Goal: Information Seeking & Learning: Learn about a topic

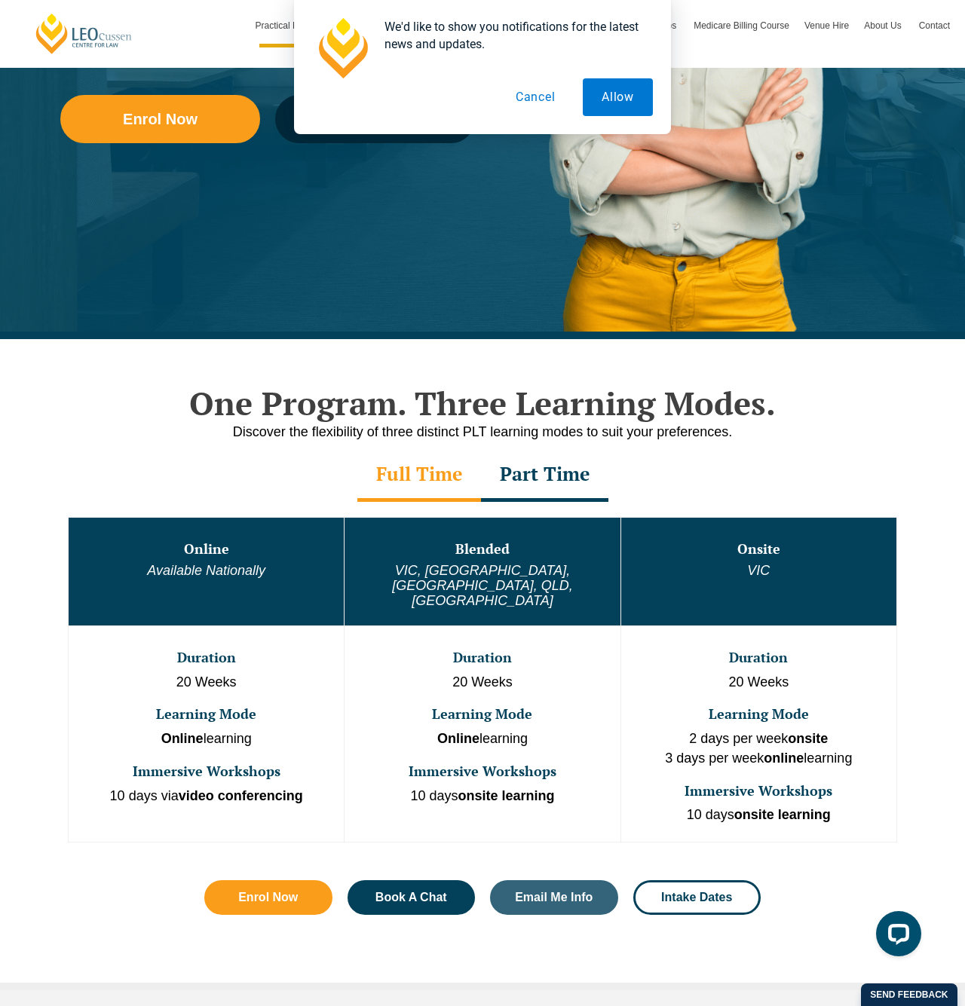
click at [943, 582] on div "One Program. Three Learning Modes. Discover the flexibility of three distinct P…" at bounding box center [482, 664] width 965 height 651
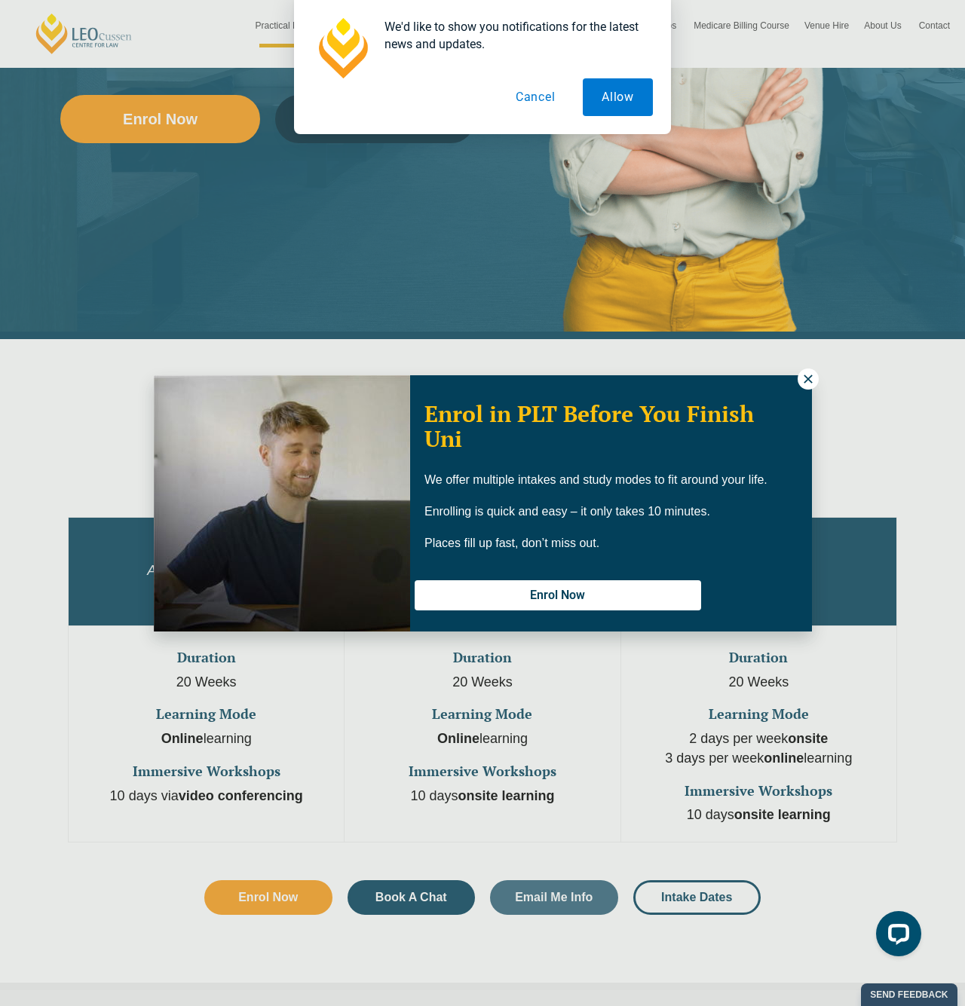
click at [807, 372] on icon at bounding box center [808, 379] width 14 height 14
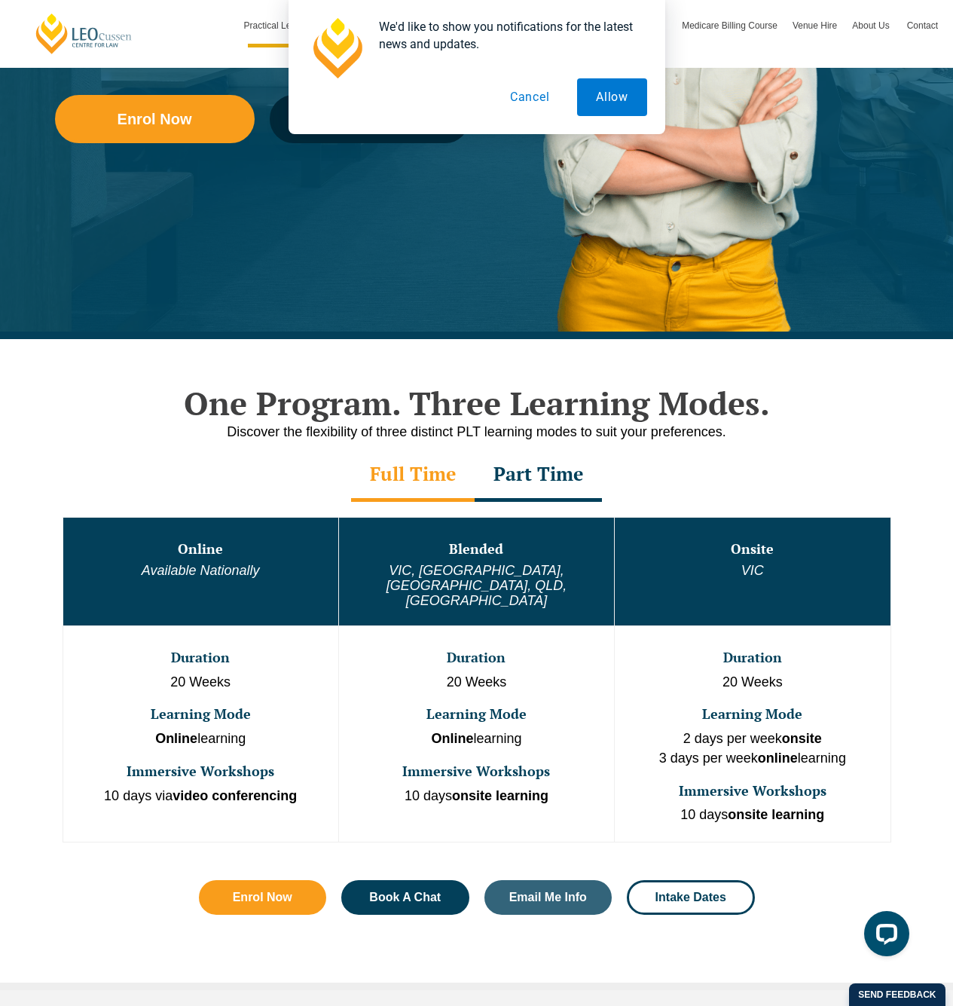
click at [290, 542] on h3 "Online" at bounding box center [201, 549] width 272 height 15
click at [521, 470] on div "Part Time" at bounding box center [538, 475] width 127 height 53
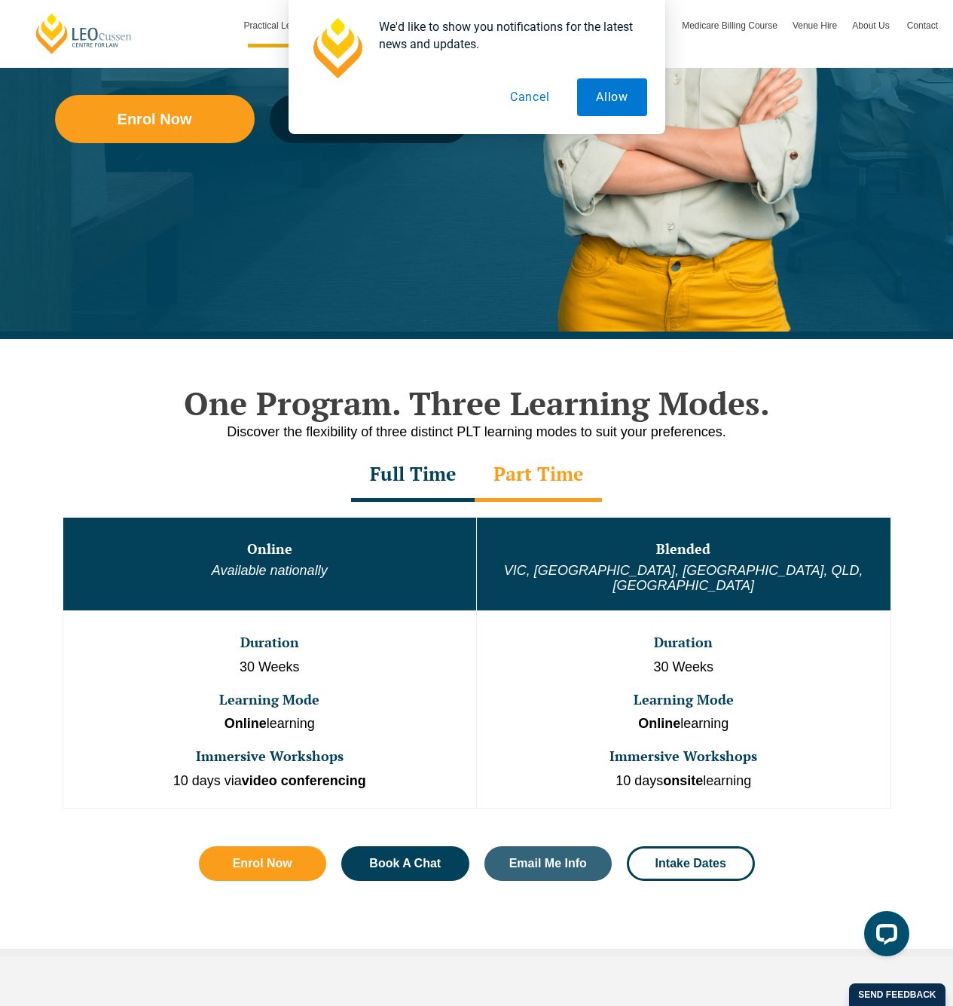
click at [436, 483] on div "Full Time" at bounding box center [413, 475] width 124 height 53
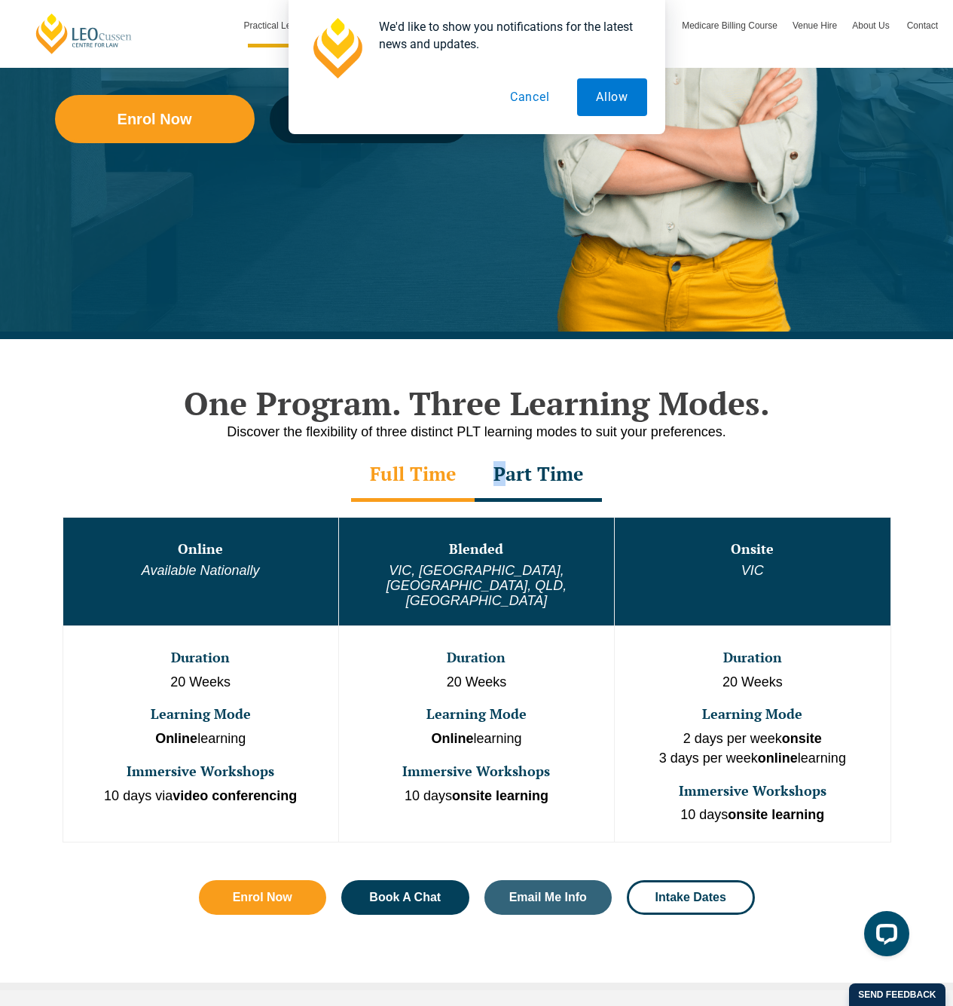
click at [504, 481] on div "Part Time" at bounding box center [538, 475] width 127 height 53
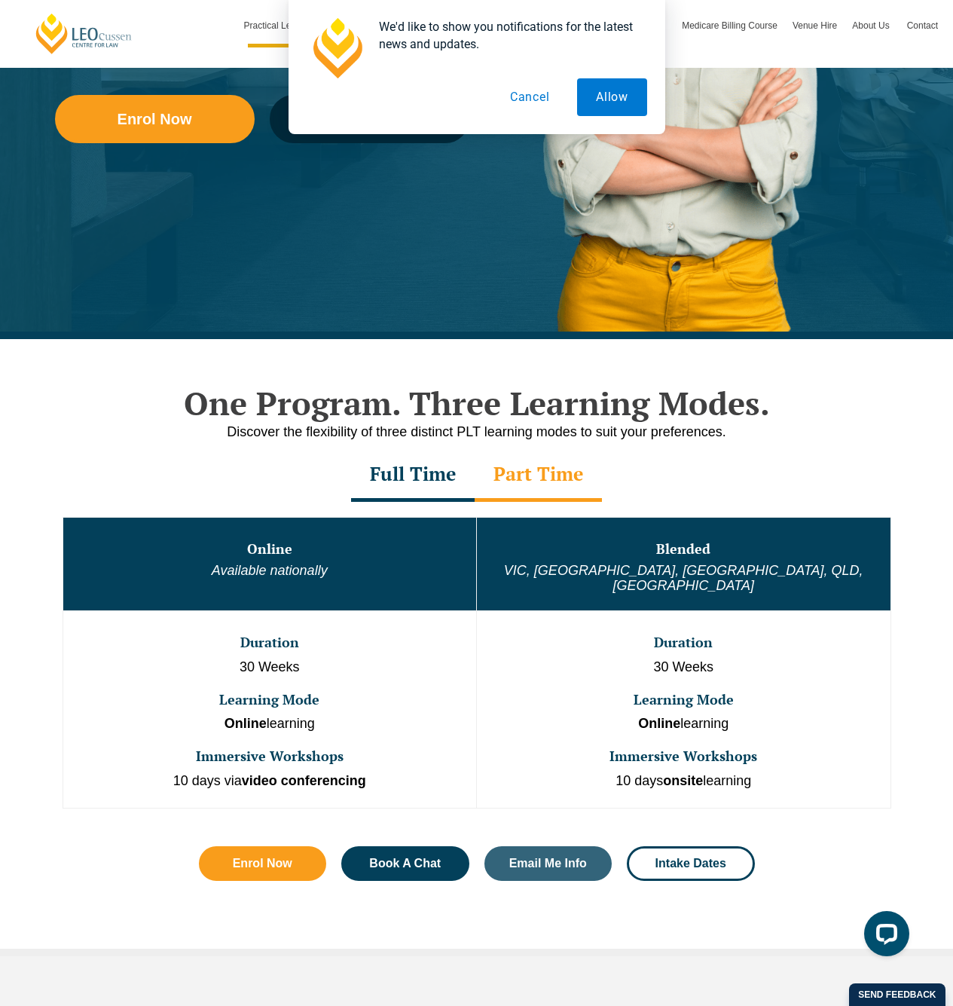
click at [374, 486] on div "Full Time" at bounding box center [413, 475] width 124 height 53
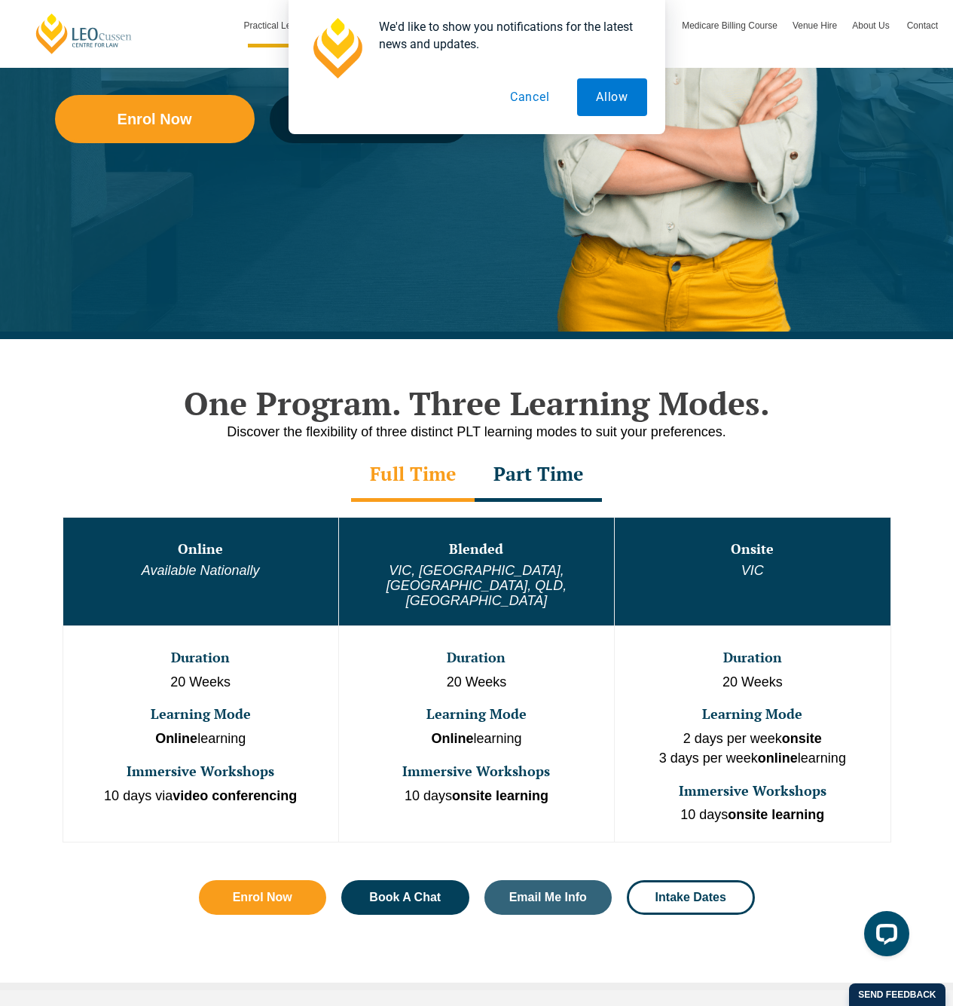
click at [529, 491] on div "Part Time" at bounding box center [538, 475] width 127 height 53
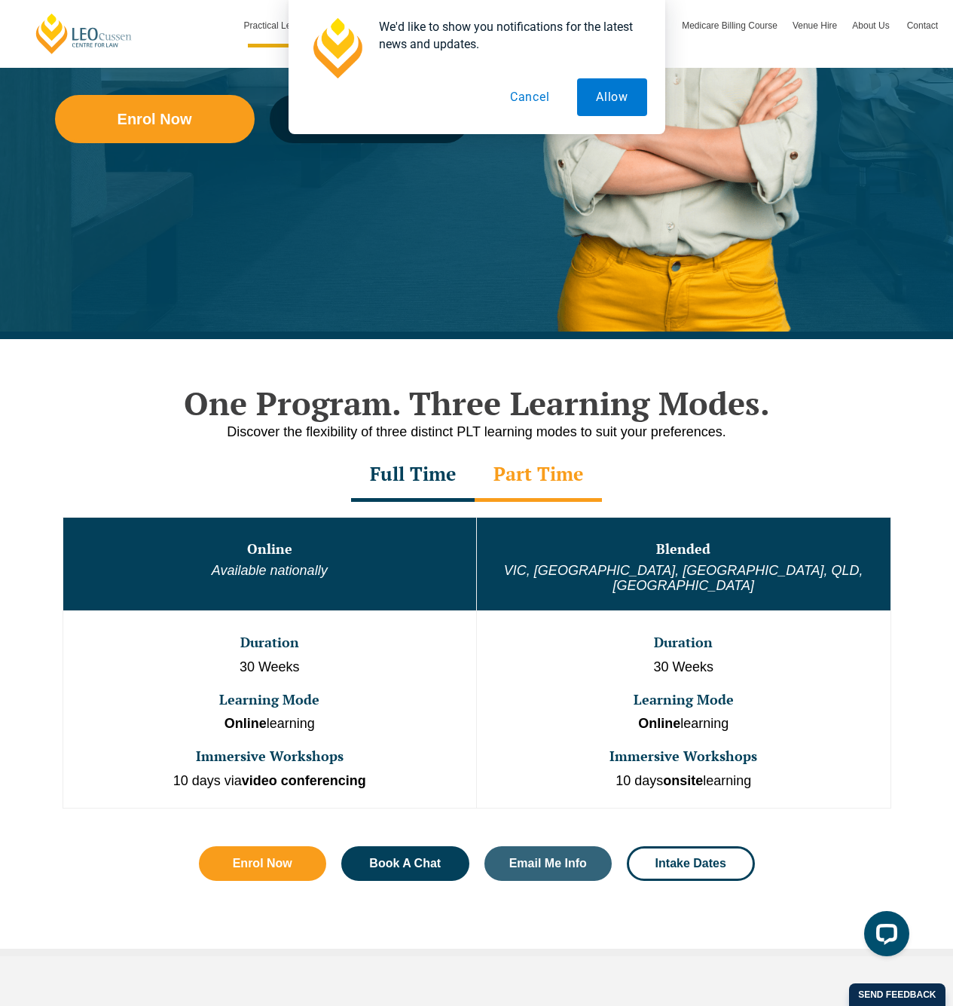
click at [438, 490] on div "Full Time" at bounding box center [413, 475] width 124 height 53
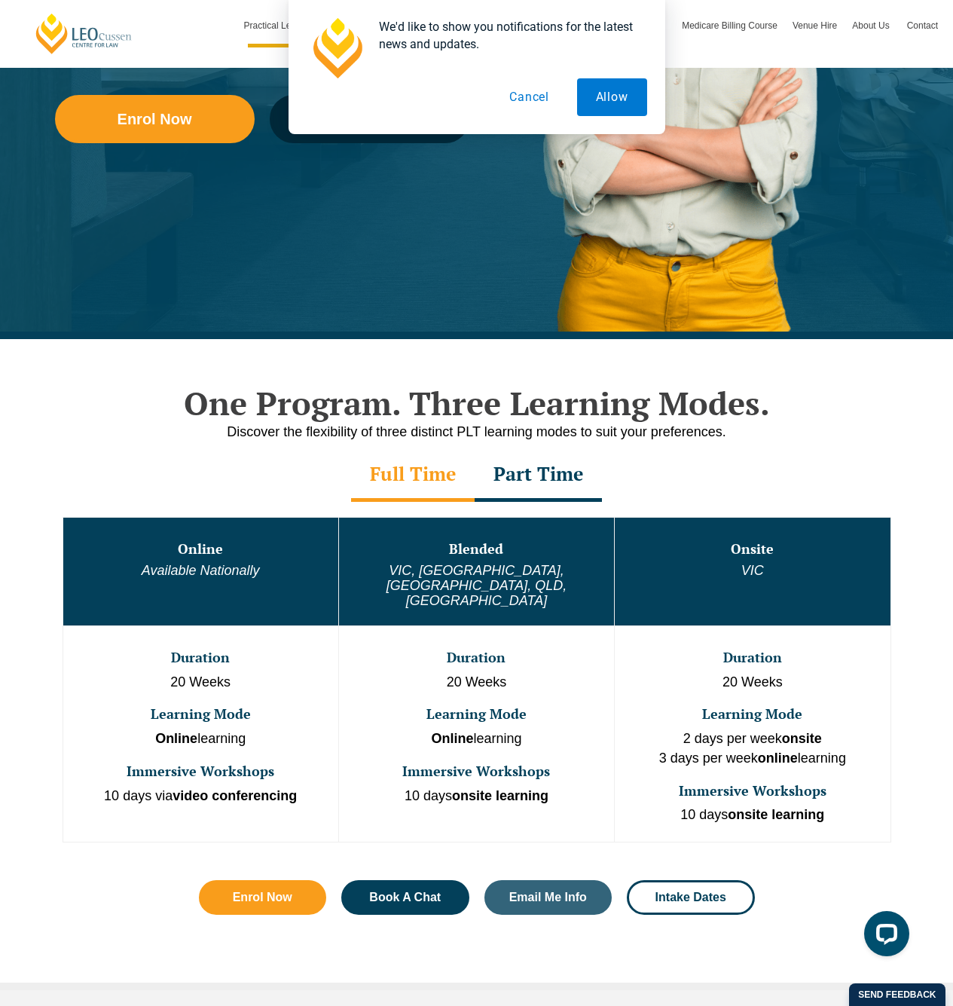
click at [529, 99] on button "Cancel" at bounding box center [530, 97] width 78 height 38
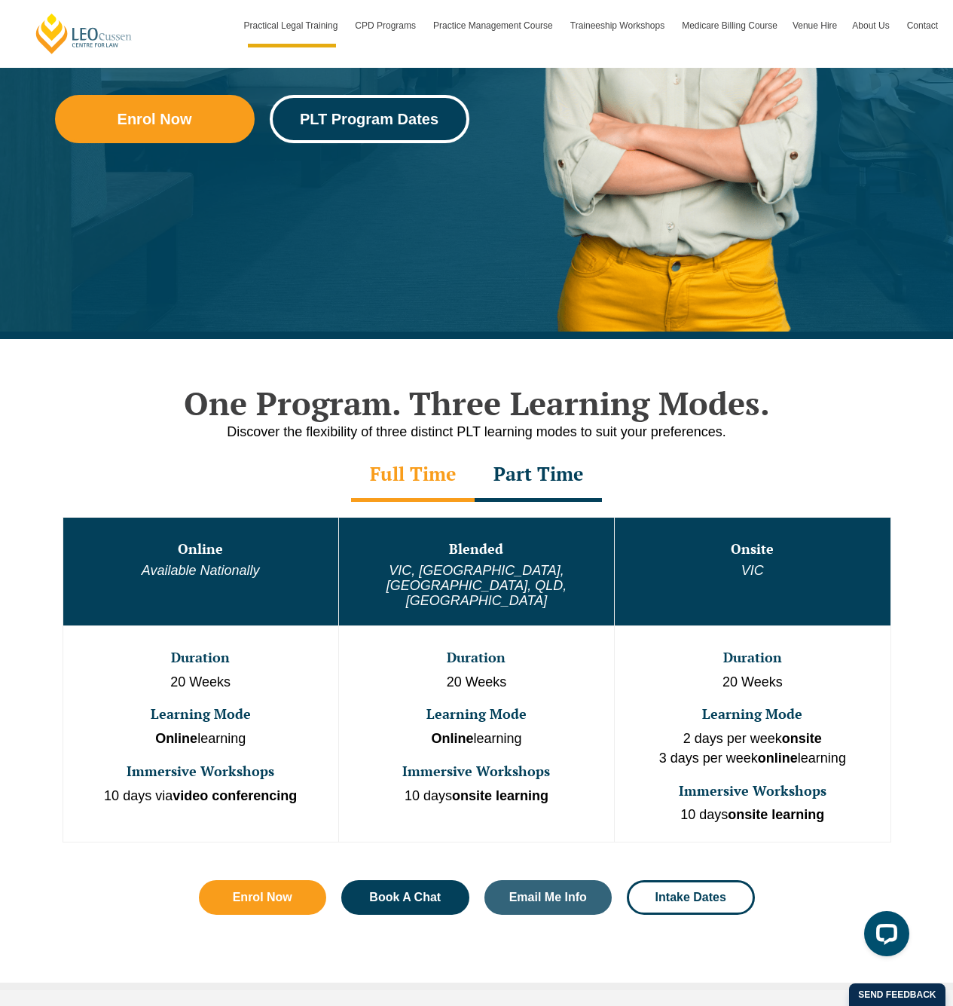
click at [353, 118] on span "PLT Program Dates" at bounding box center [369, 119] width 139 height 15
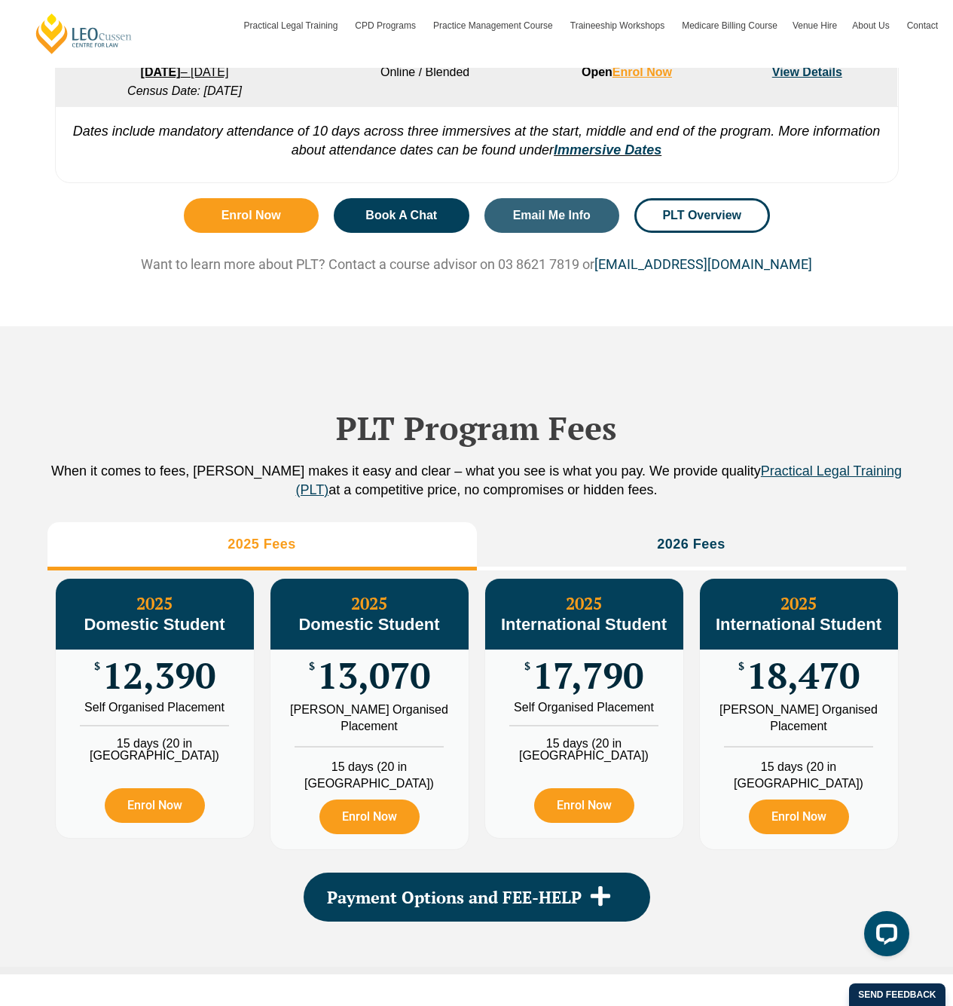
scroll to position [1605, 0]
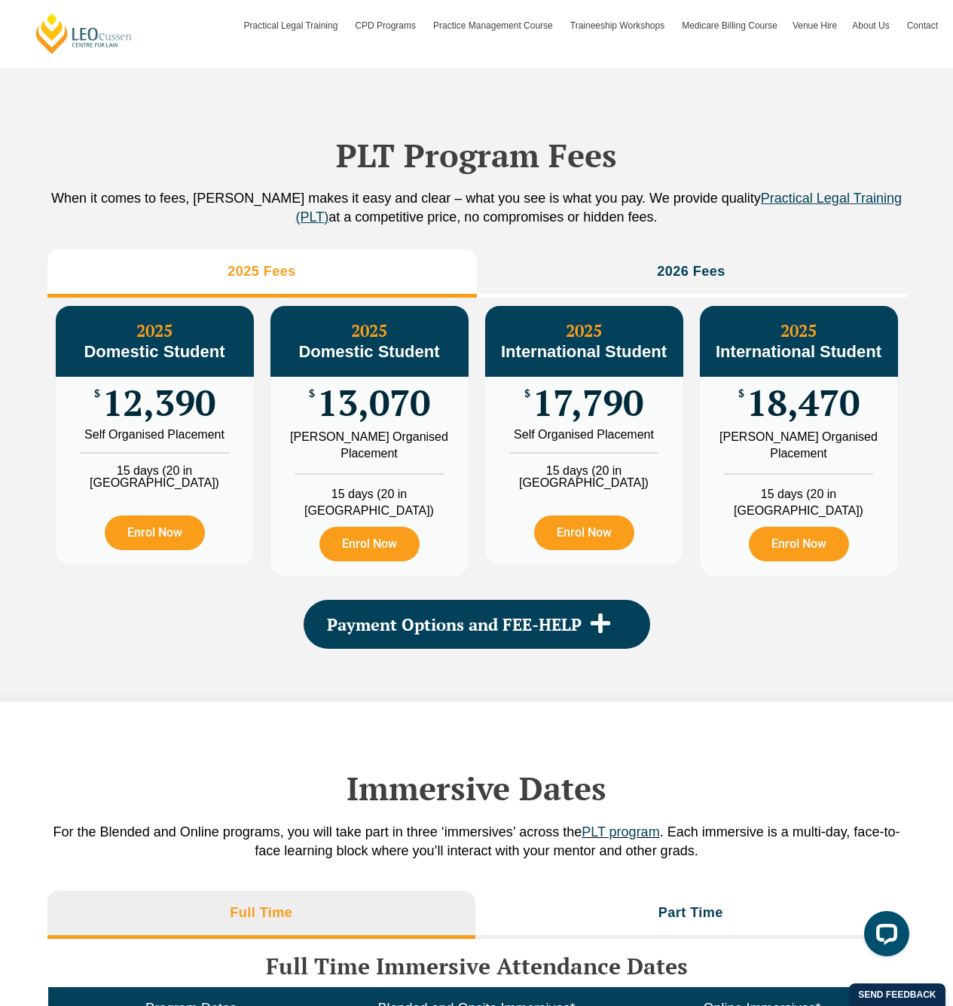
click at [582, 660] on div "PLT Program Fees When it comes to fees, [PERSON_NAME] makes it easy and clear –…" at bounding box center [476, 373] width 859 height 640
click at [579, 629] on span "Payment Options and FEE-HELP" at bounding box center [454, 624] width 255 height 17
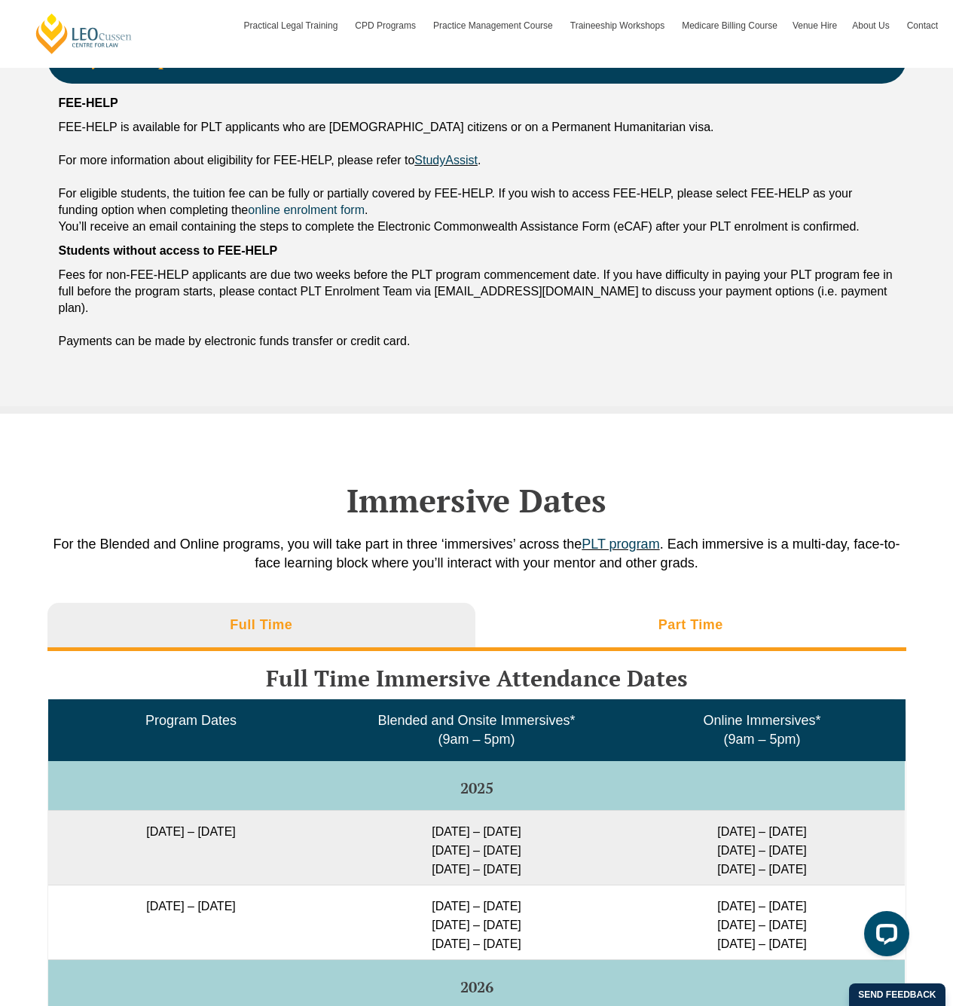
scroll to position [2240, 0]
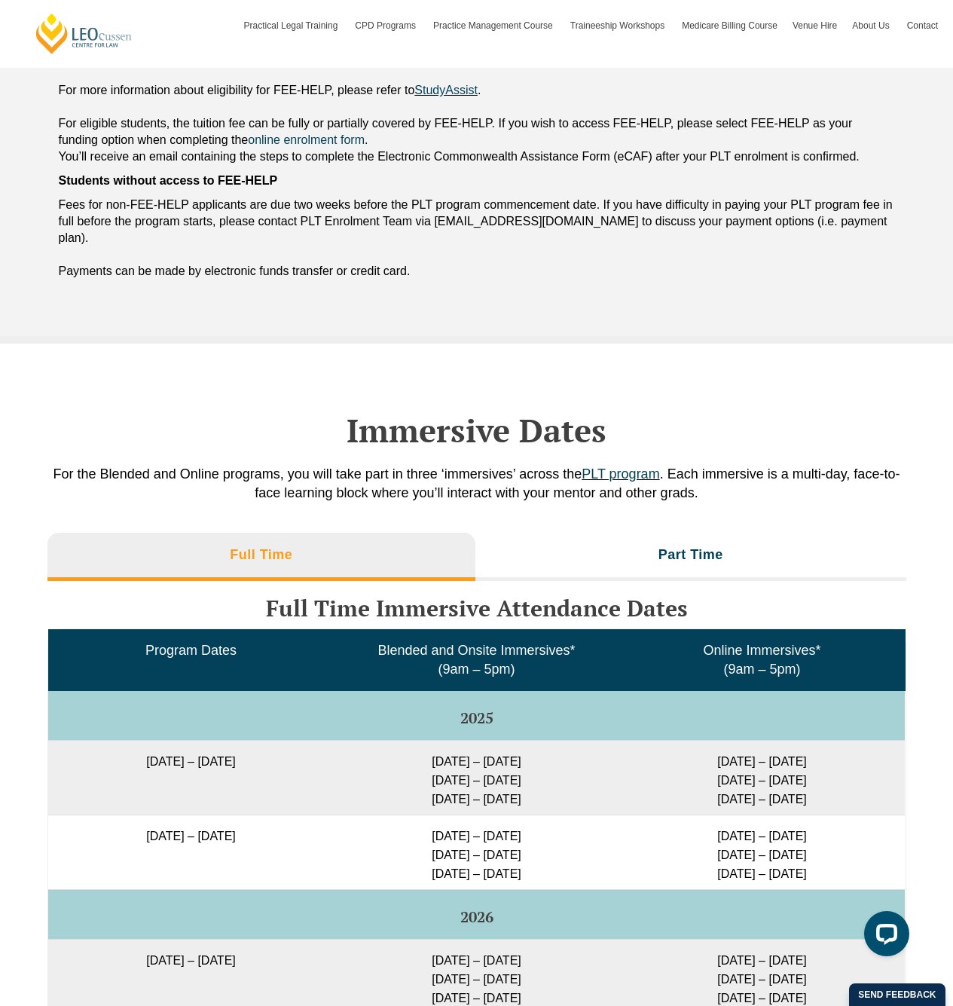
click at [598, 552] on li "Part Time" at bounding box center [690, 557] width 431 height 48
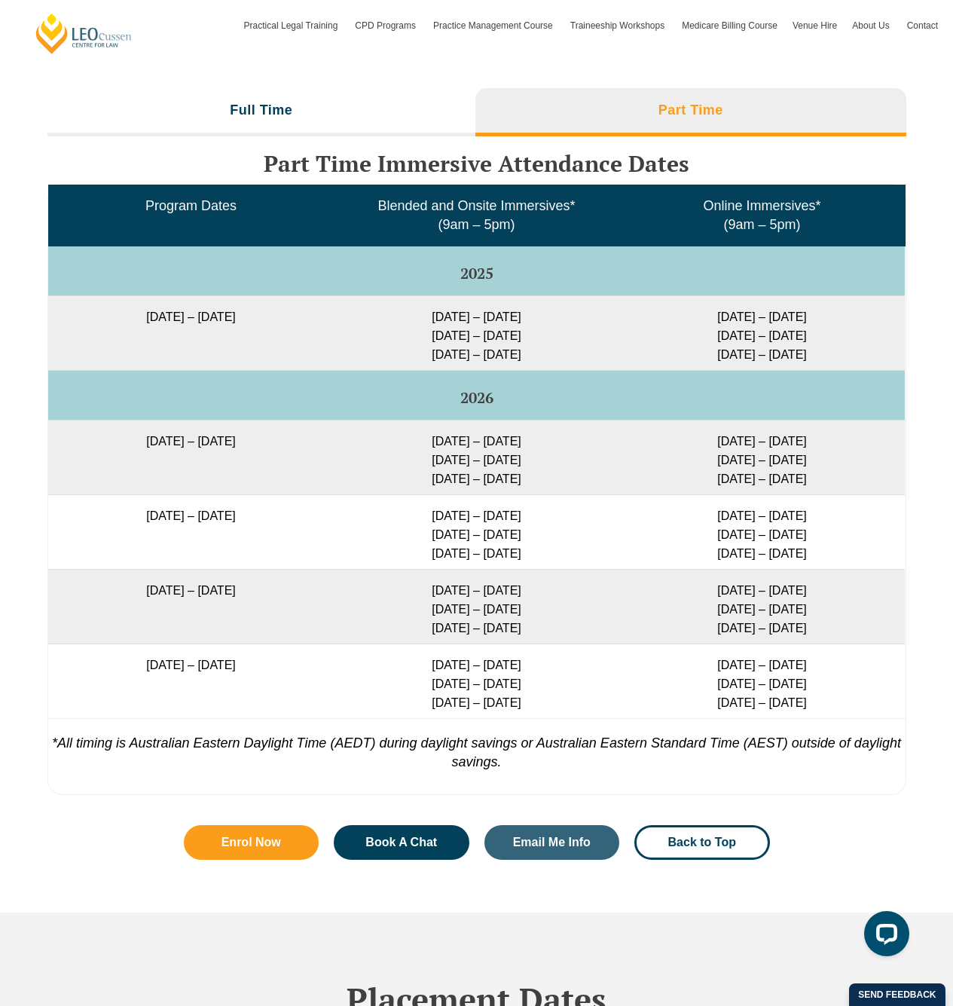
scroll to position [2637, 0]
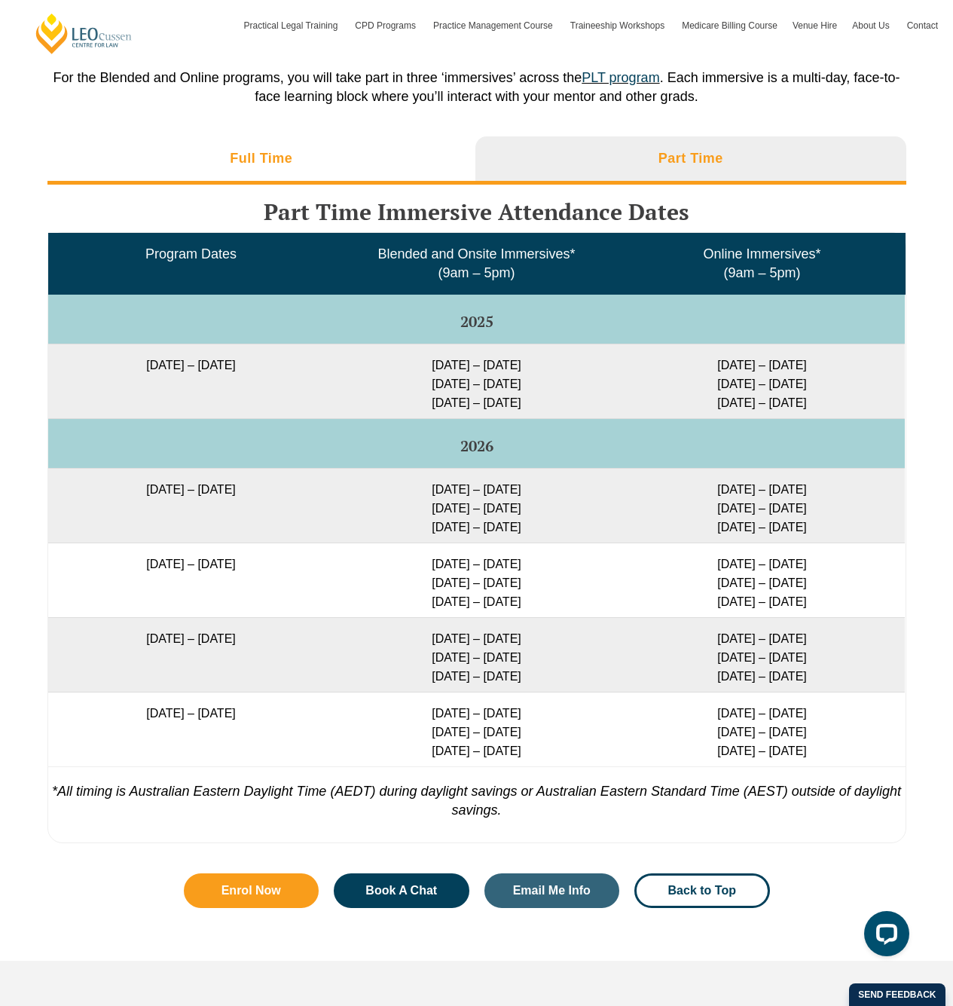
click at [323, 140] on li "Full Time" at bounding box center [261, 160] width 429 height 48
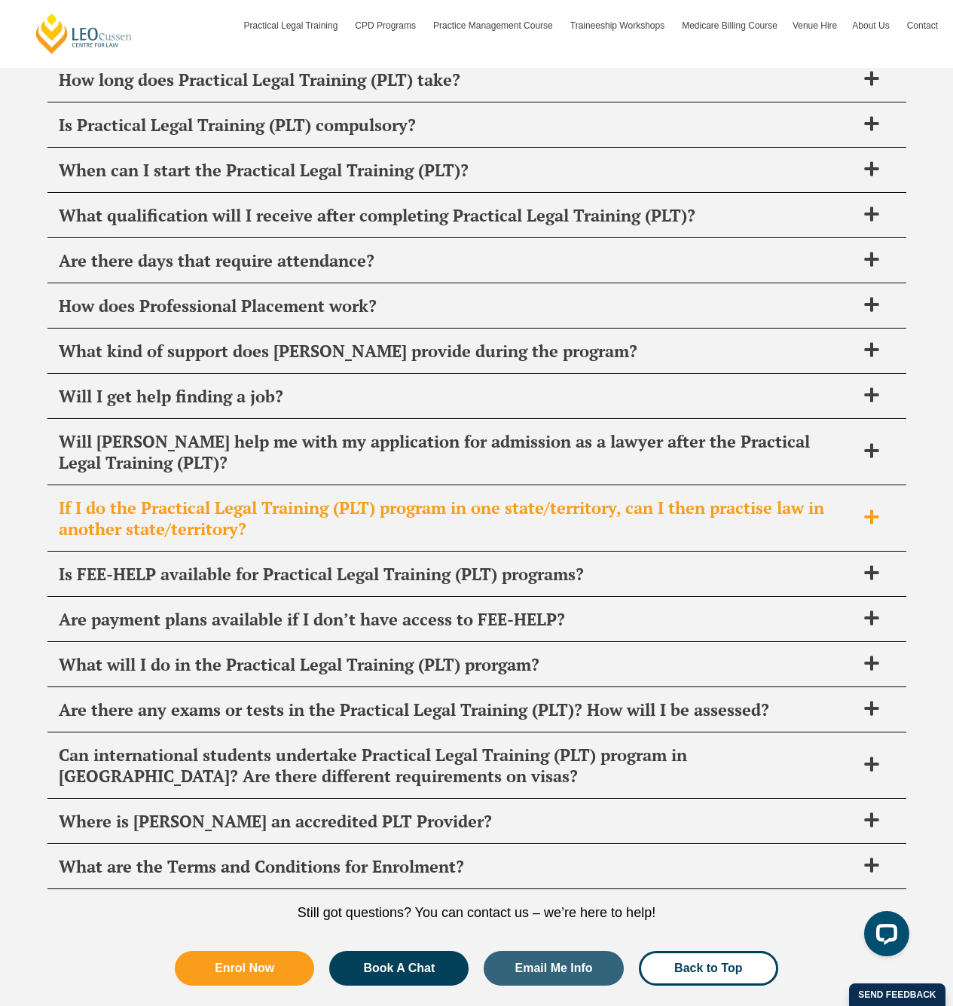
scroll to position [5985, 0]
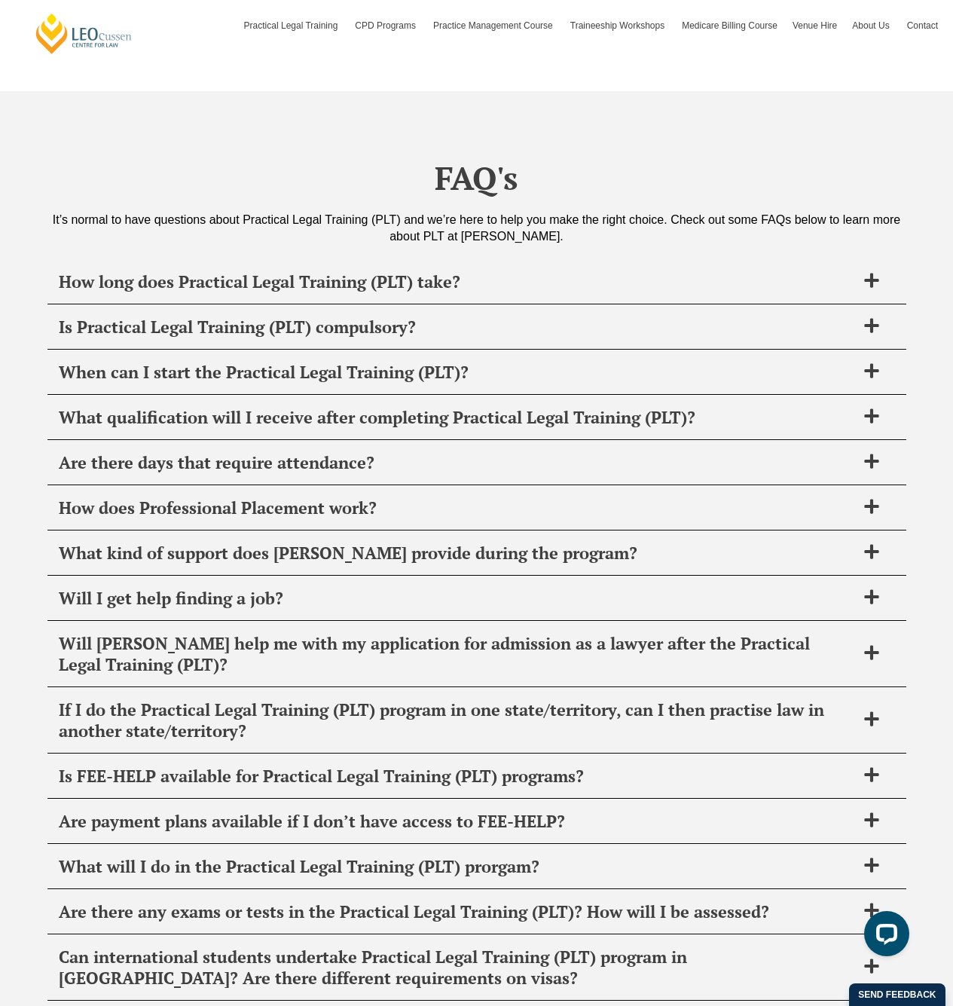
click at [497, 271] on div "How long does Practical Legal Training (PLT) take? [PERSON_NAME] PLT program ca…" at bounding box center [476, 282] width 859 height 45
click at [500, 260] on div "How long does Practical Legal Training (PLT) take?" at bounding box center [476, 282] width 859 height 44
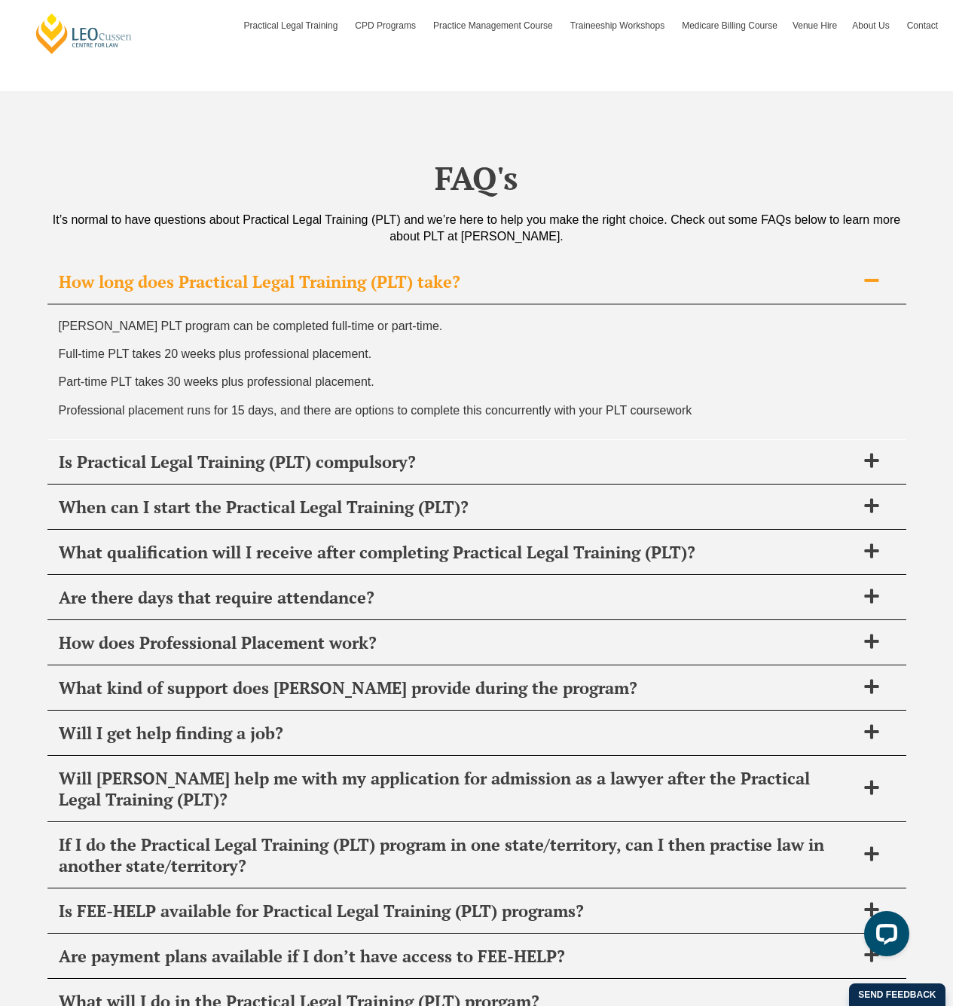
click at [500, 263] on div "How long does Practical Legal Training (PLT) take?" at bounding box center [476, 282] width 859 height 44
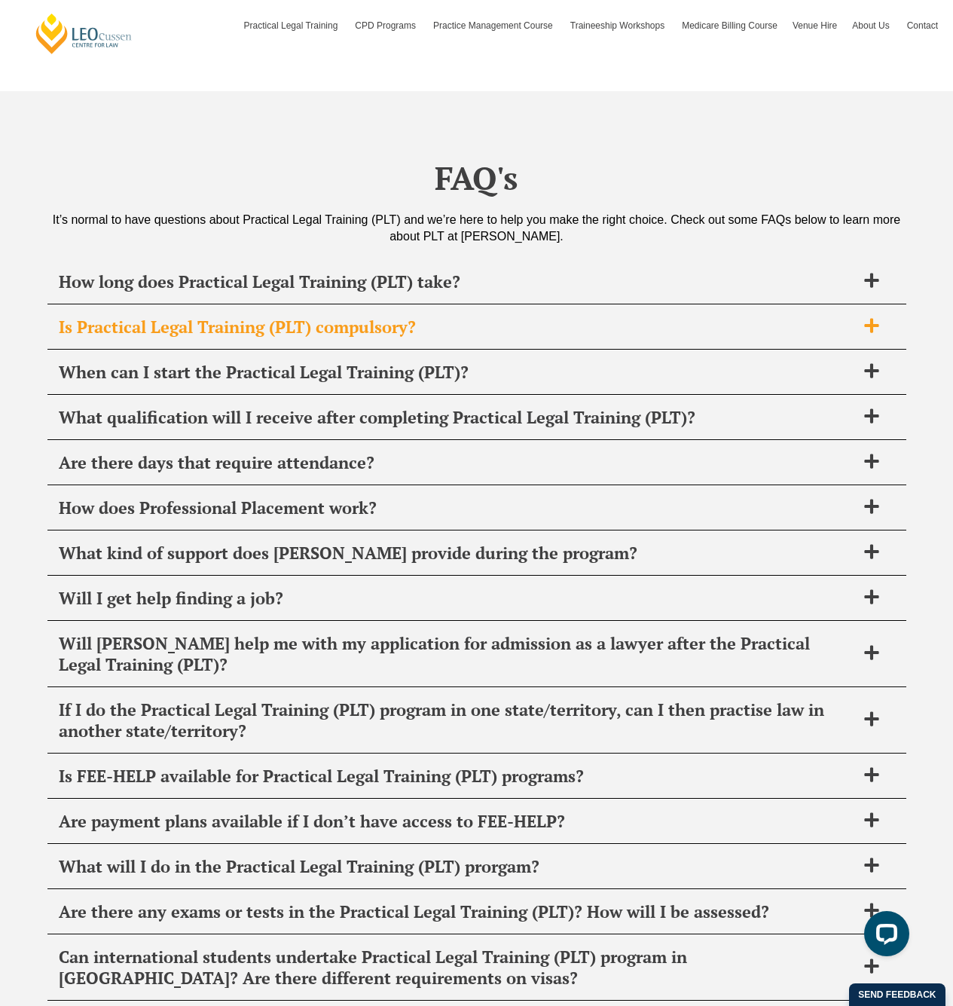
click at [467, 316] on span "Is Practical Legal Training (PLT) compulsory?" at bounding box center [457, 326] width 797 height 21
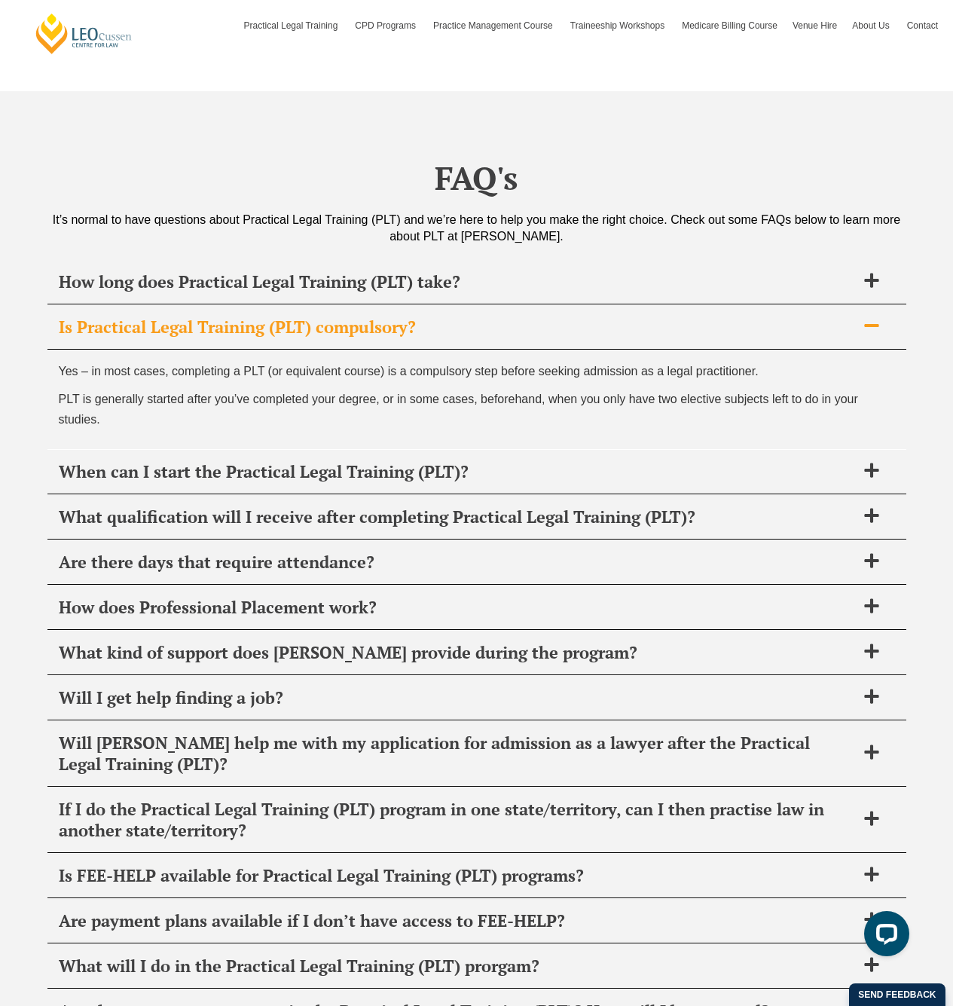
click at [466, 316] on span "Is Practical Legal Training (PLT) compulsory?" at bounding box center [457, 326] width 797 height 21
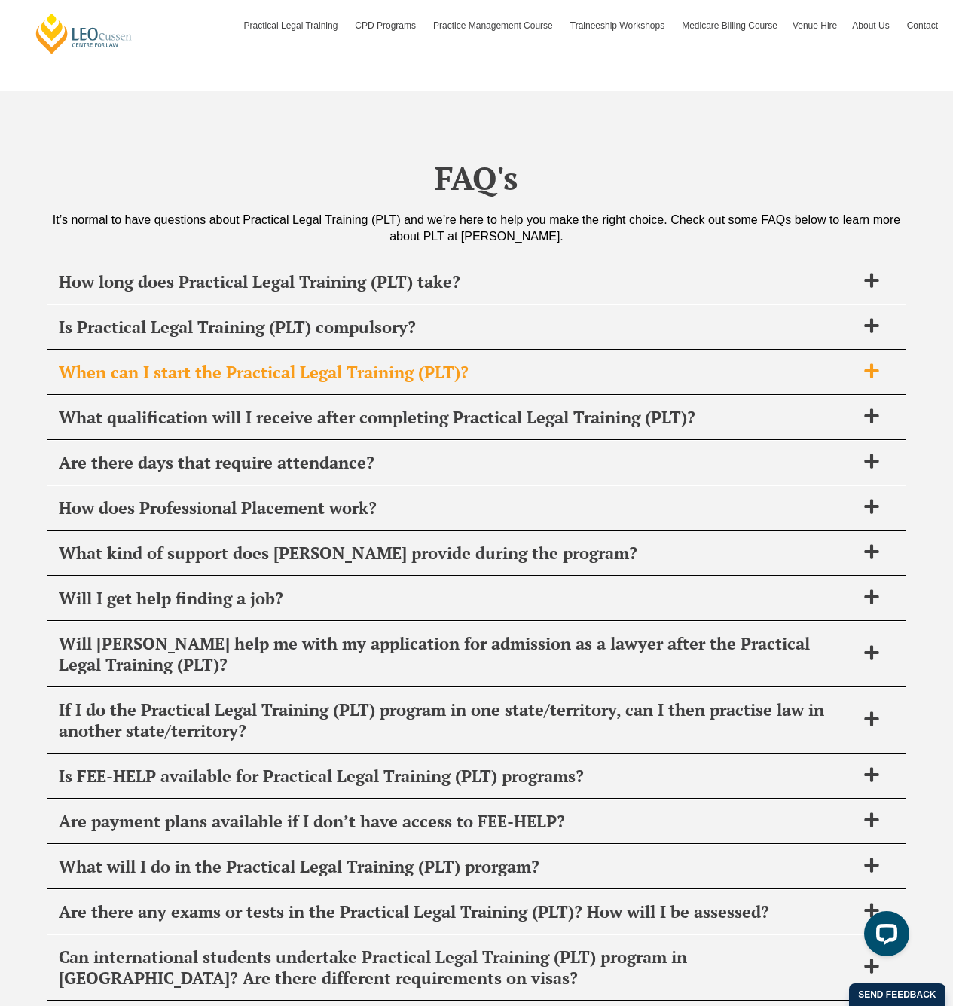
click at [414, 362] on span "When can I start the Practical Legal Training (PLT)?" at bounding box center [457, 372] width 797 height 21
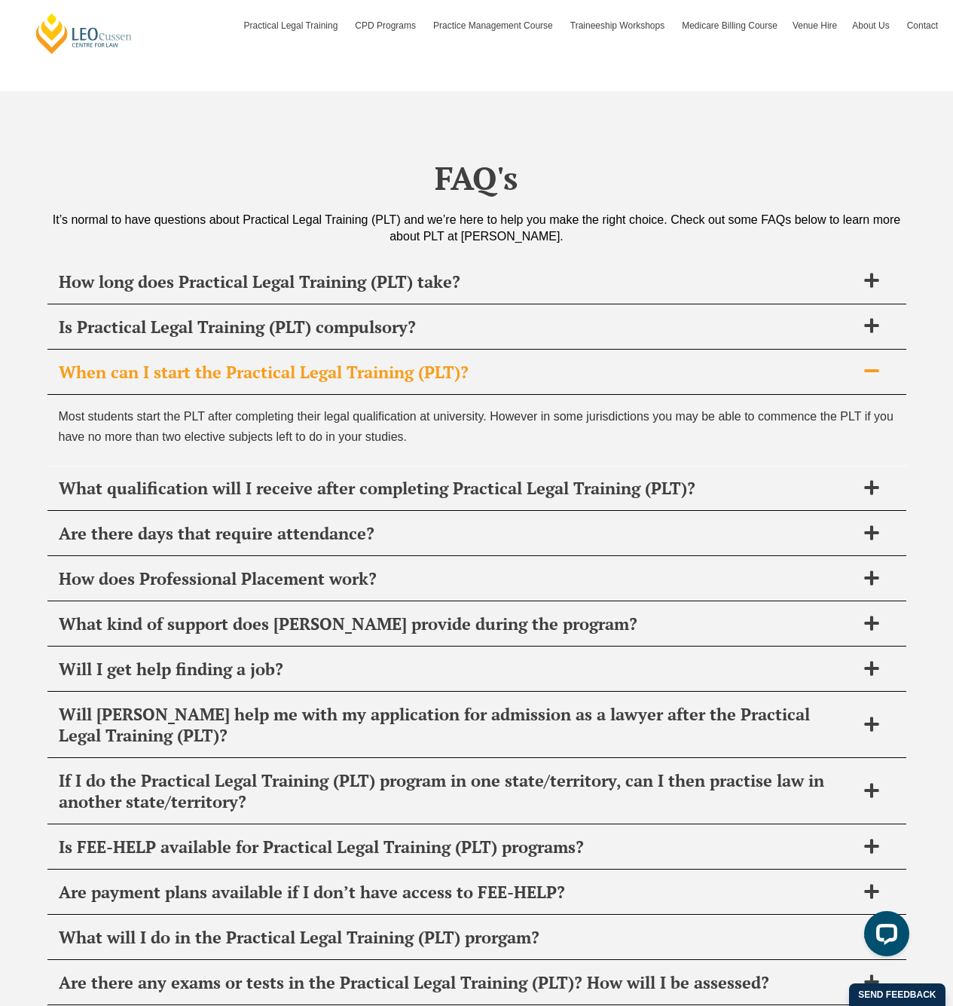
click at [414, 362] on span "When can I start the Practical Legal Training (PLT)?" at bounding box center [457, 372] width 797 height 21
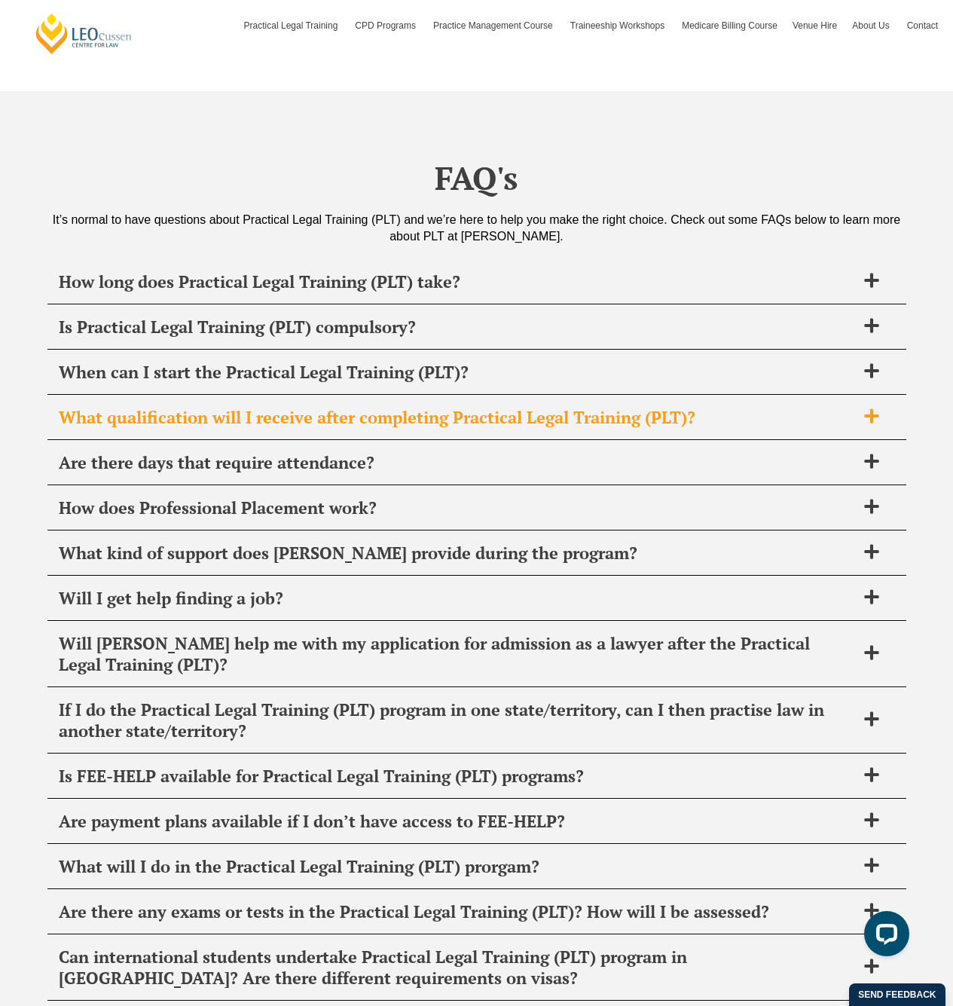
click at [396, 396] on div "What qualification will I receive after completing Practical Legal Training (PL…" at bounding box center [476, 418] width 859 height 44
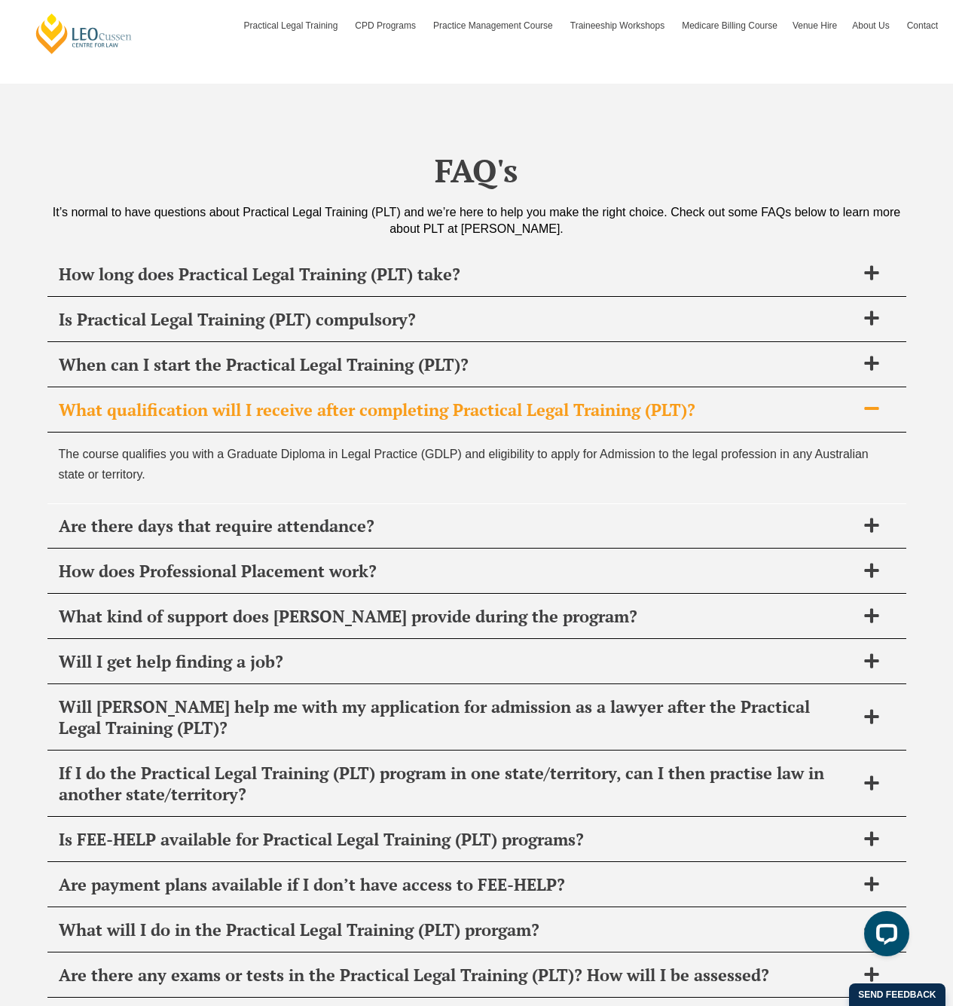
scroll to position [6003, 0]
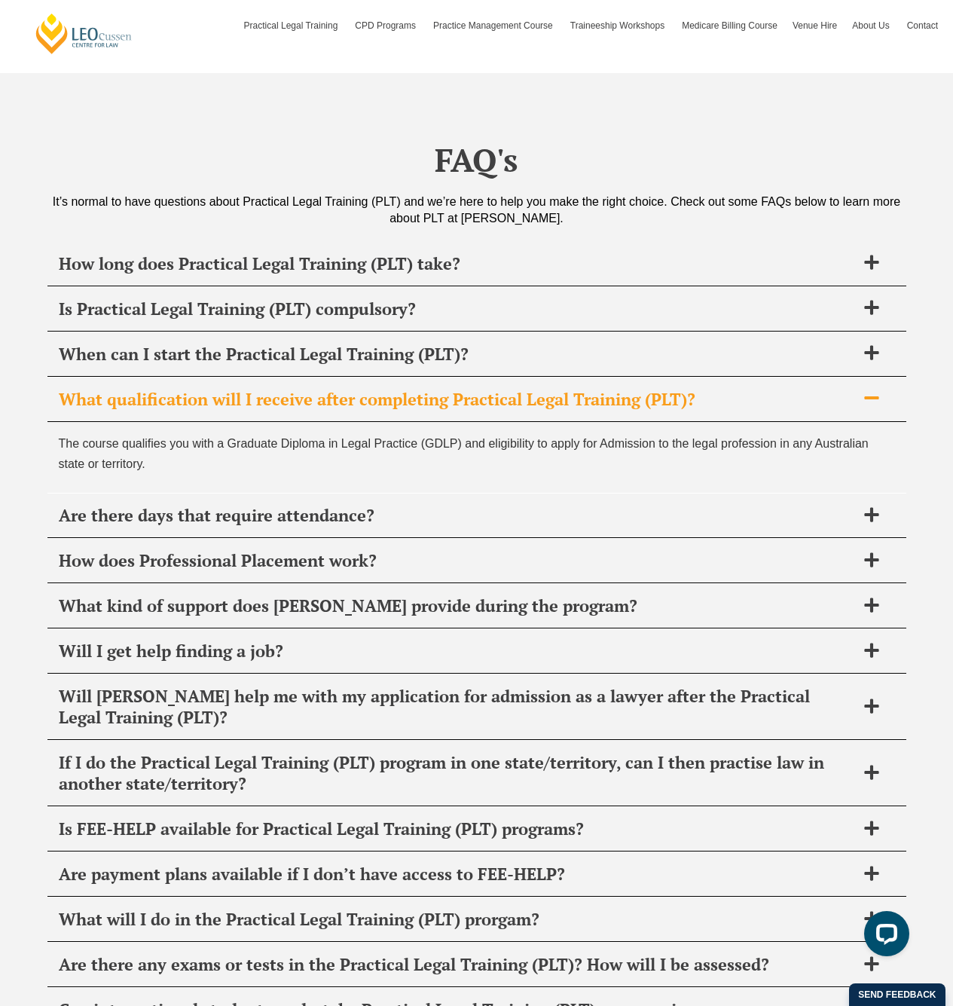
click at [400, 389] on span "What qualification will I receive after completing Practical Legal Training (PL…" at bounding box center [457, 399] width 797 height 21
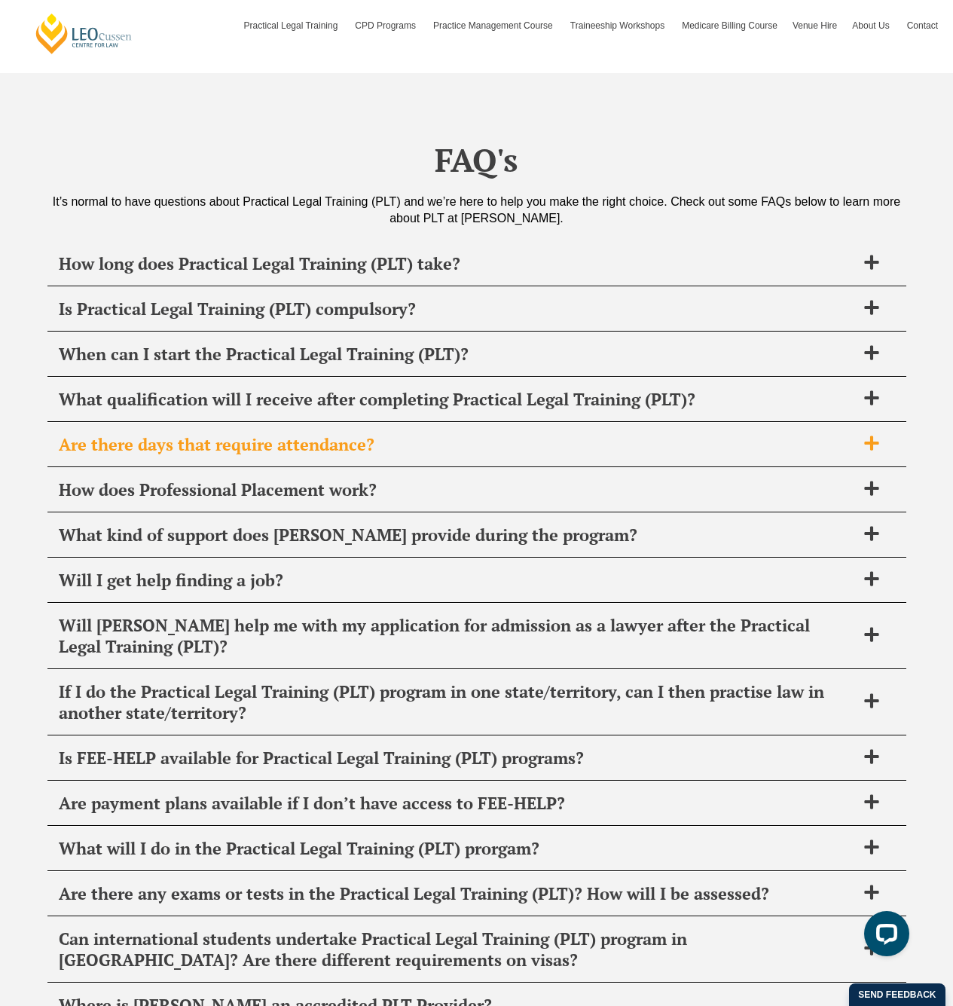
click at [396, 434] on span "Are there days that require attendance?" at bounding box center [457, 444] width 797 height 21
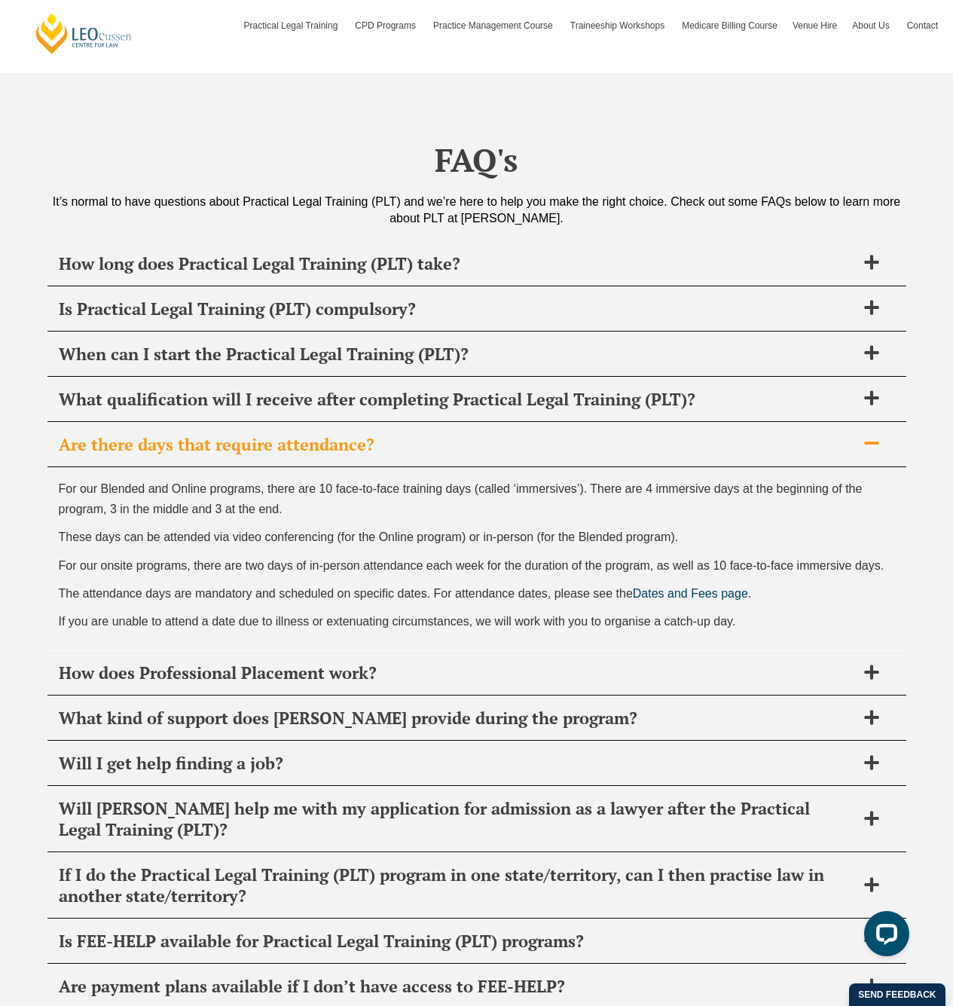
click at [372, 434] on span "Are there days that require attendance?" at bounding box center [457, 444] width 797 height 21
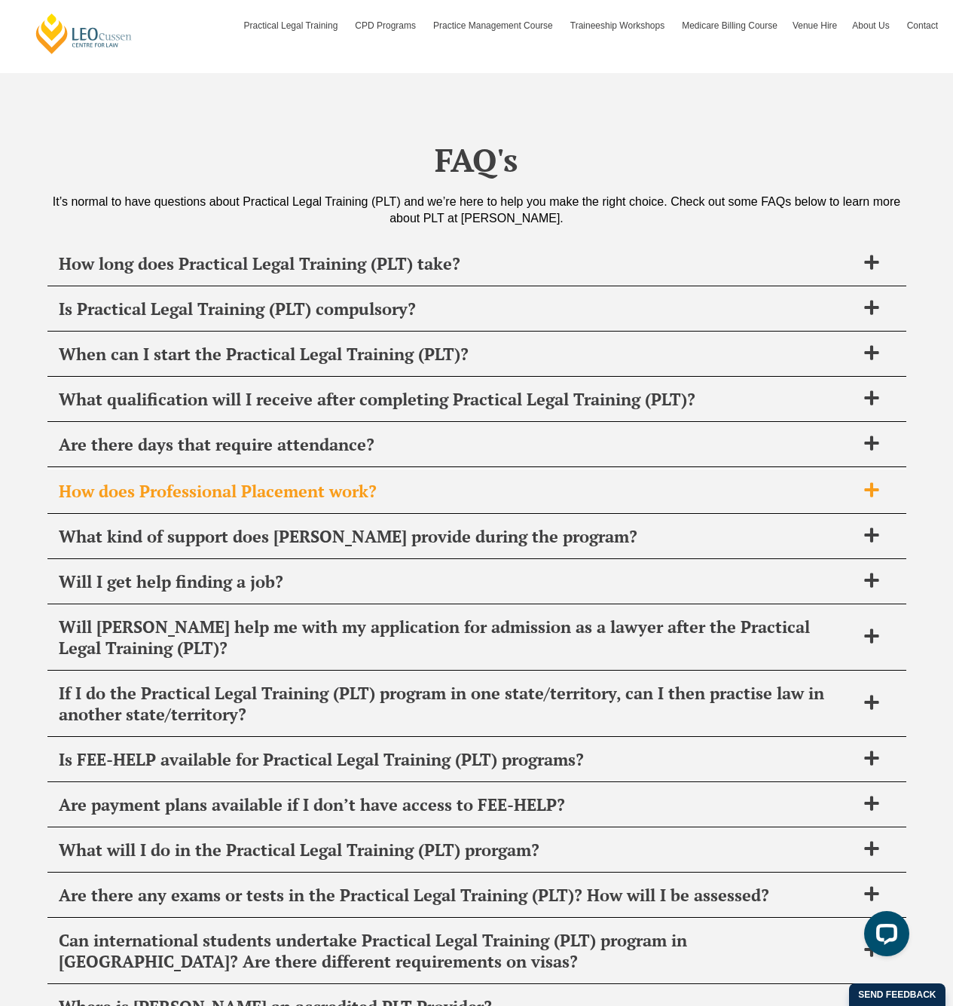
click at [362, 481] on span "How does Professional Placement work?" at bounding box center [457, 491] width 797 height 21
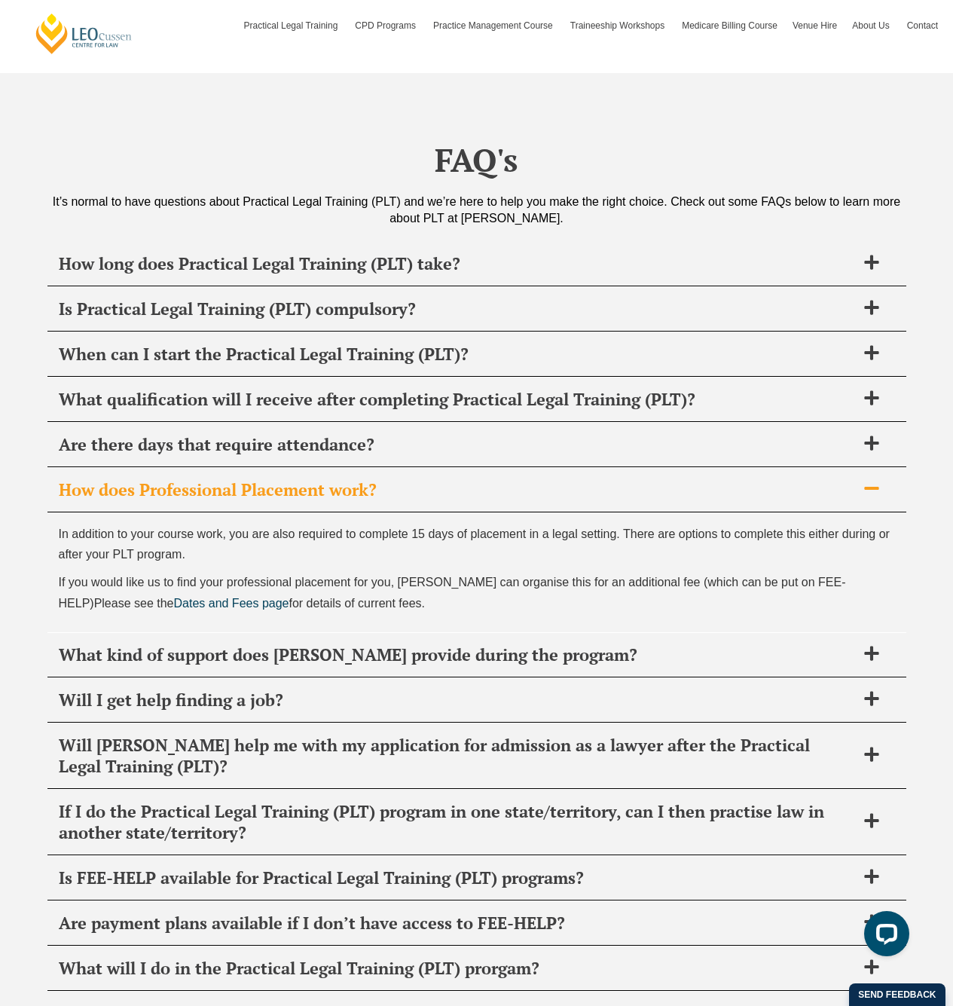
click at [362, 479] on span "How does Professional Placement work?" at bounding box center [457, 489] width 797 height 21
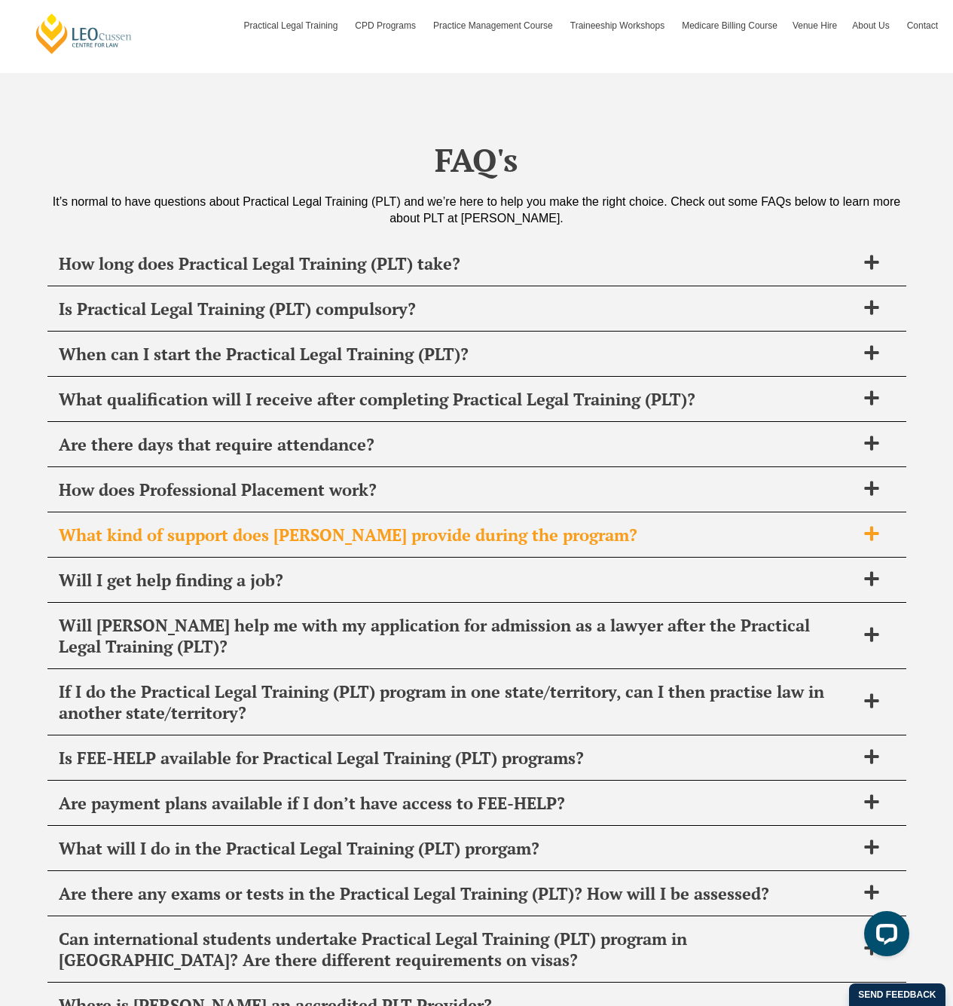
click at [385, 524] on span "What kind of support does [PERSON_NAME] provide during the program?" at bounding box center [457, 534] width 797 height 21
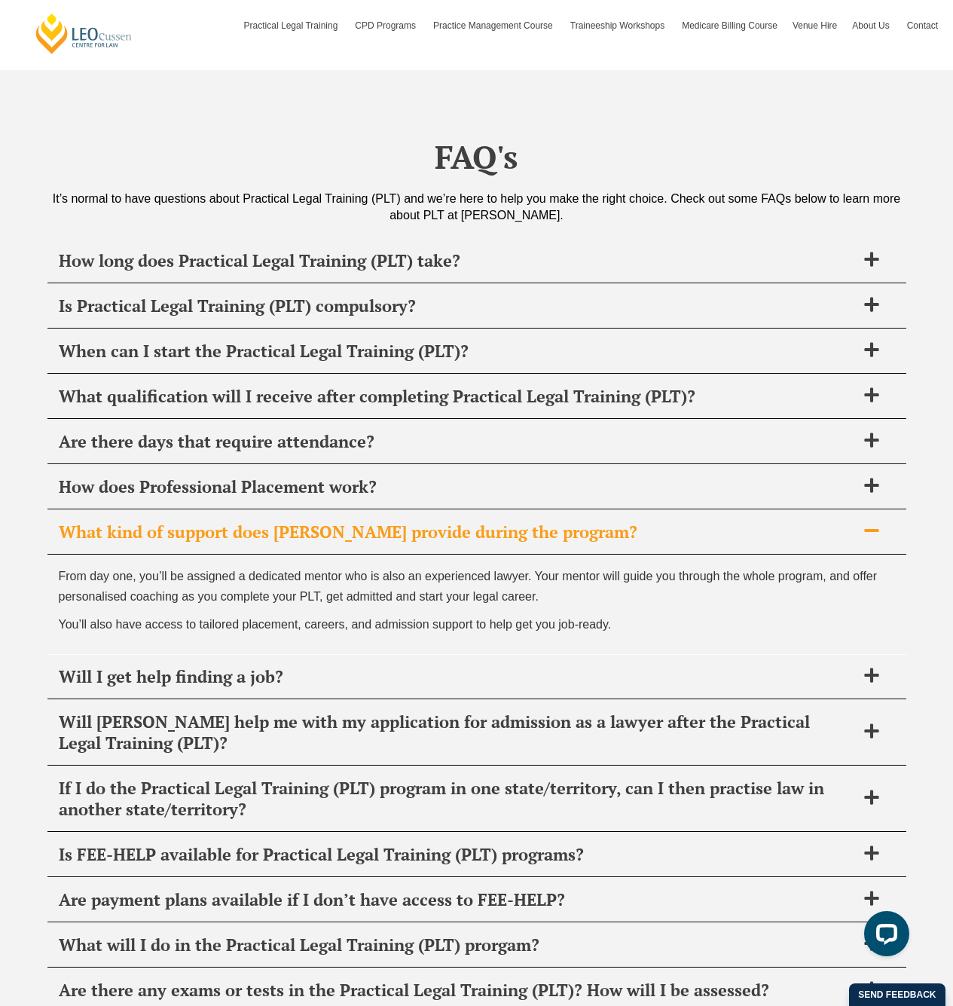
scroll to position [6110, 0]
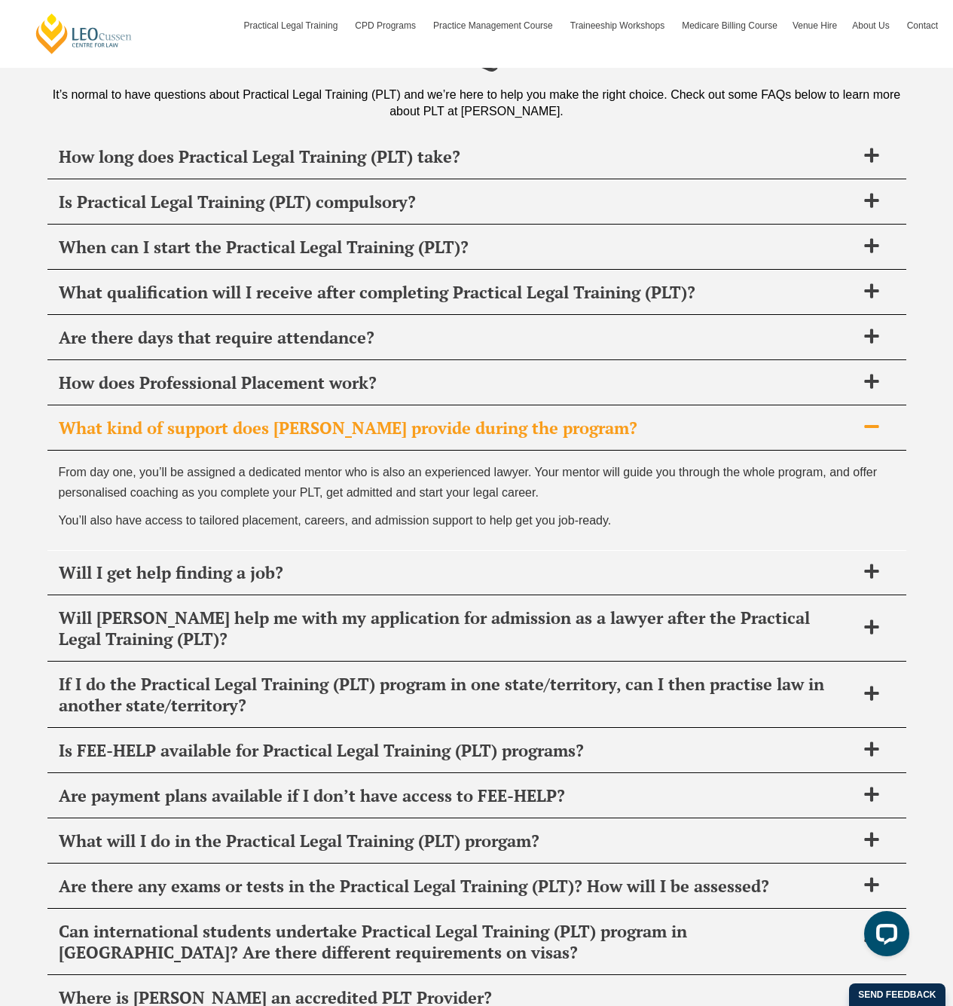
click at [404, 417] on span "What kind of support does [PERSON_NAME] provide during the program?" at bounding box center [457, 427] width 797 height 21
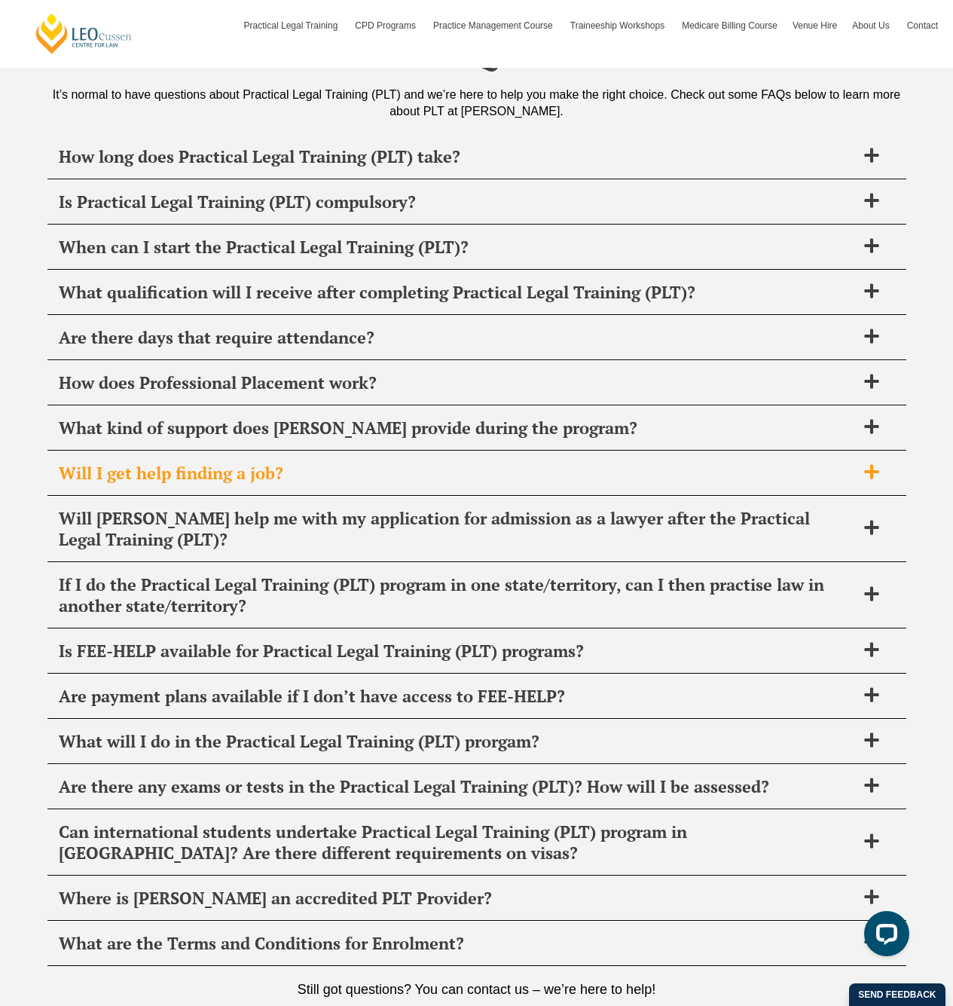
click at [359, 463] on span "Will I get help finding a job?" at bounding box center [457, 473] width 797 height 21
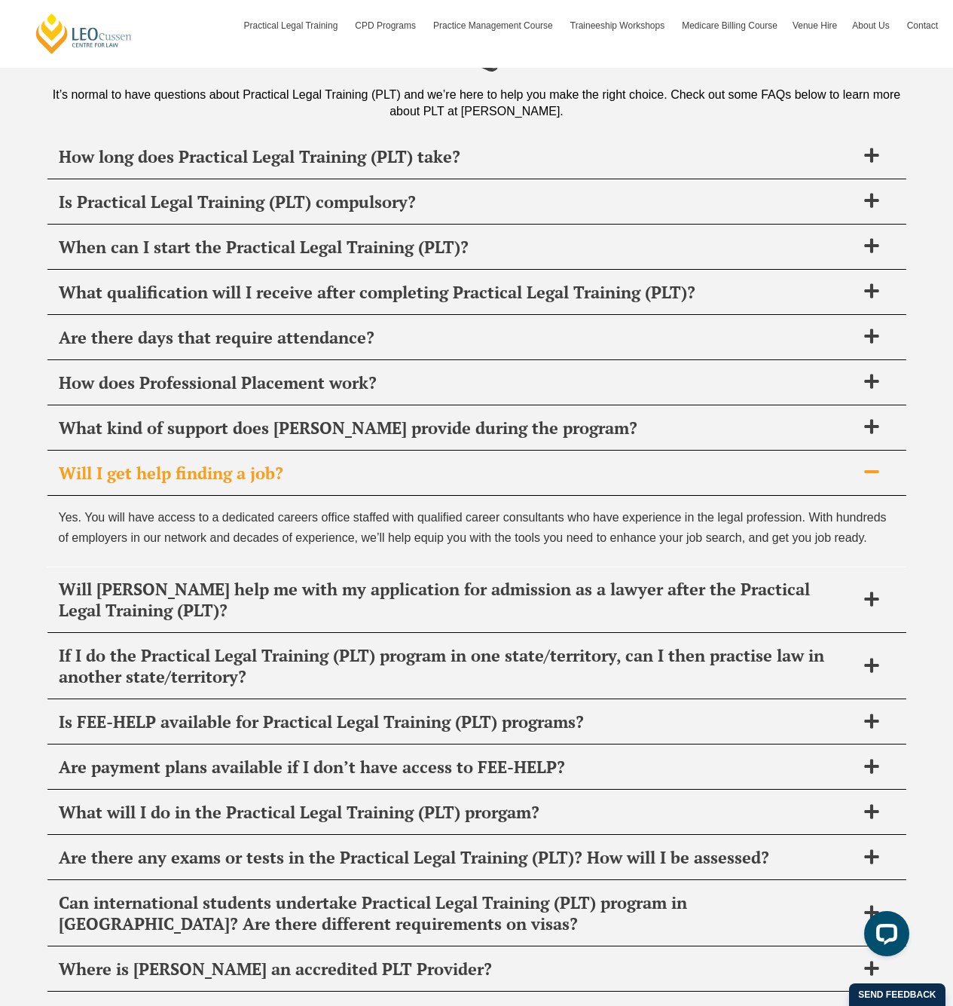
click at [359, 463] on span "Will I get help finding a job?" at bounding box center [457, 473] width 797 height 21
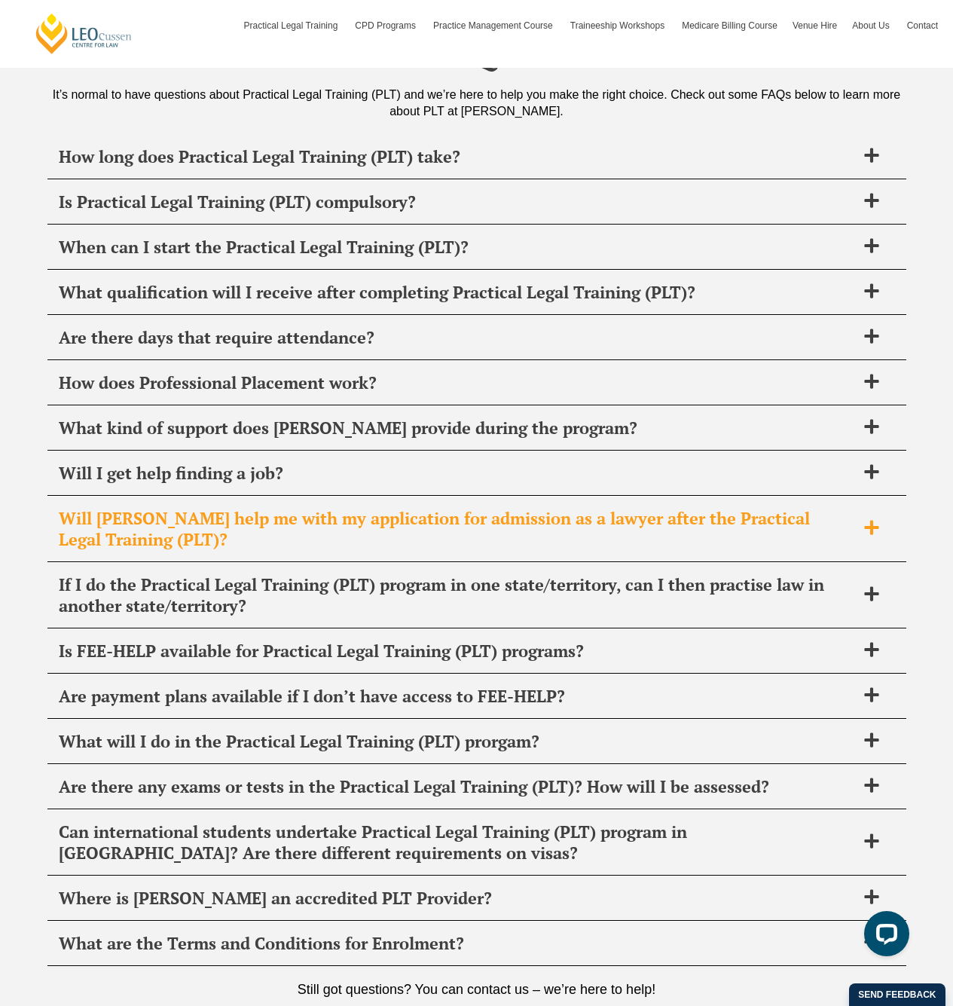
click at [353, 497] on div "Will [PERSON_NAME] help me with my application for admission as a lawyer after …" at bounding box center [476, 530] width 859 height 66
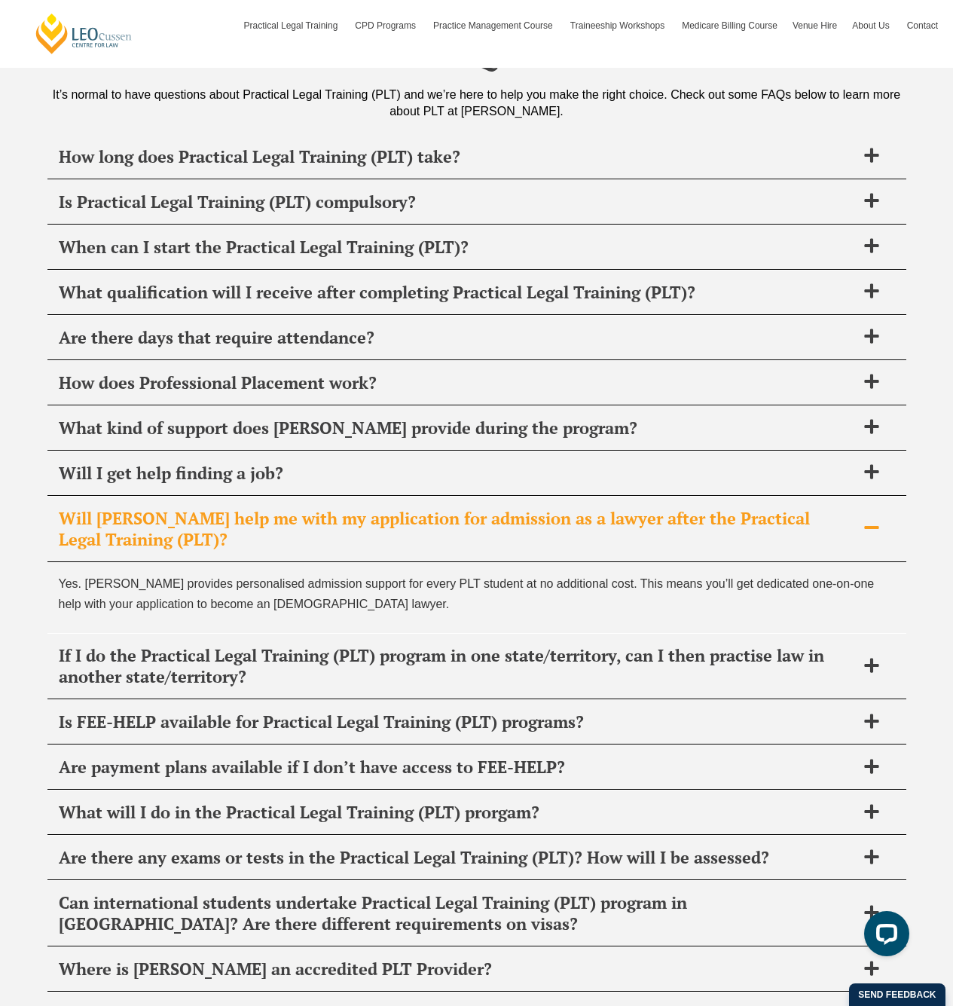
click at [353, 497] on div "Will [PERSON_NAME] help me with my application for admission as a lawyer after …" at bounding box center [476, 530] width 859 height 66
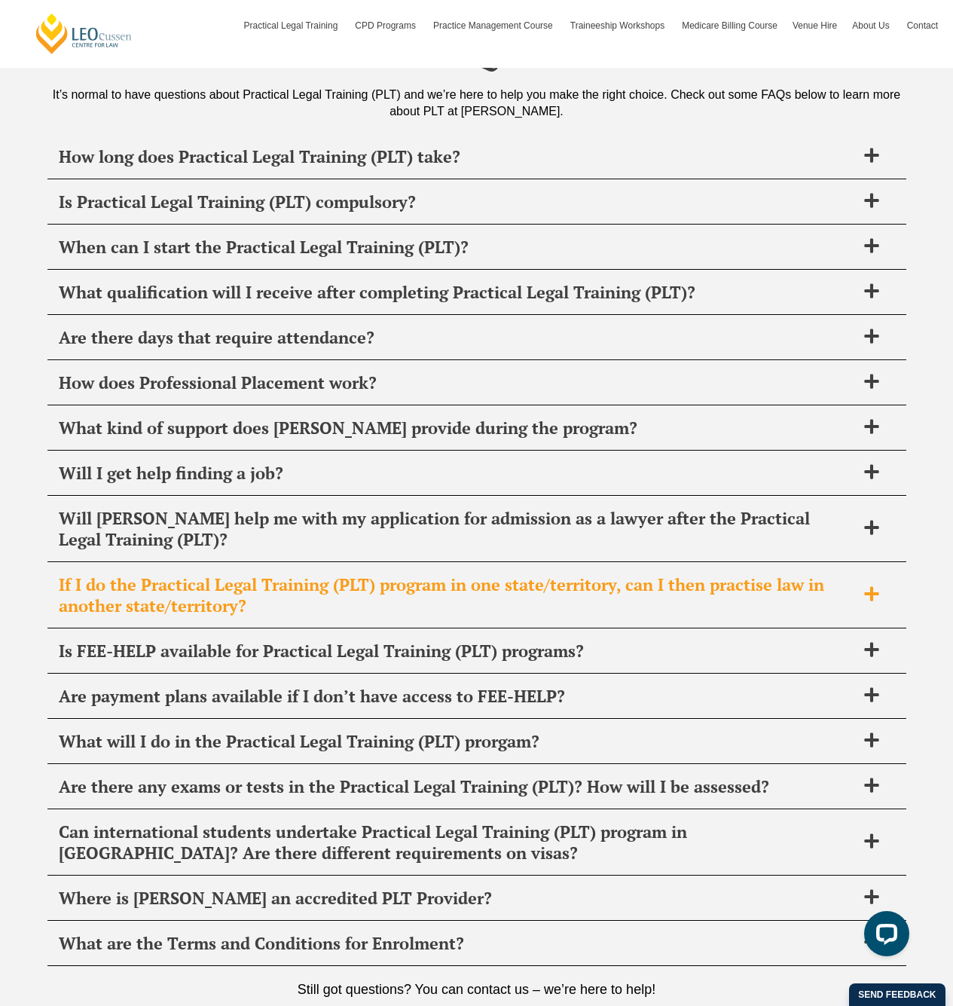
click at [346, 574] on span "If I do the Practical Legal Training (PLT) program in one state/territory, can …" at bounding box center [457, 595] width 797 height 42
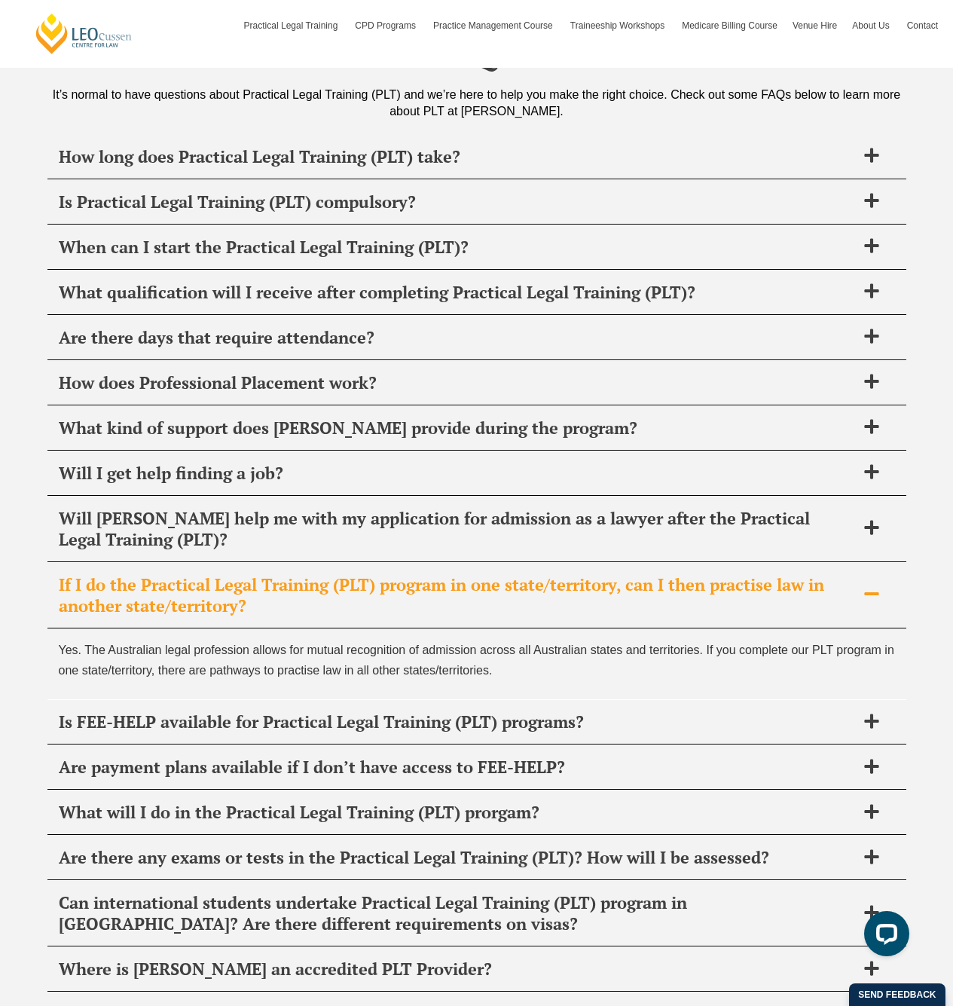
click at [549, 640] on p "Yes. The Australian legal profession allows for mutual recognition of admission…" at bounding box center [477, 660] width 836 height 41
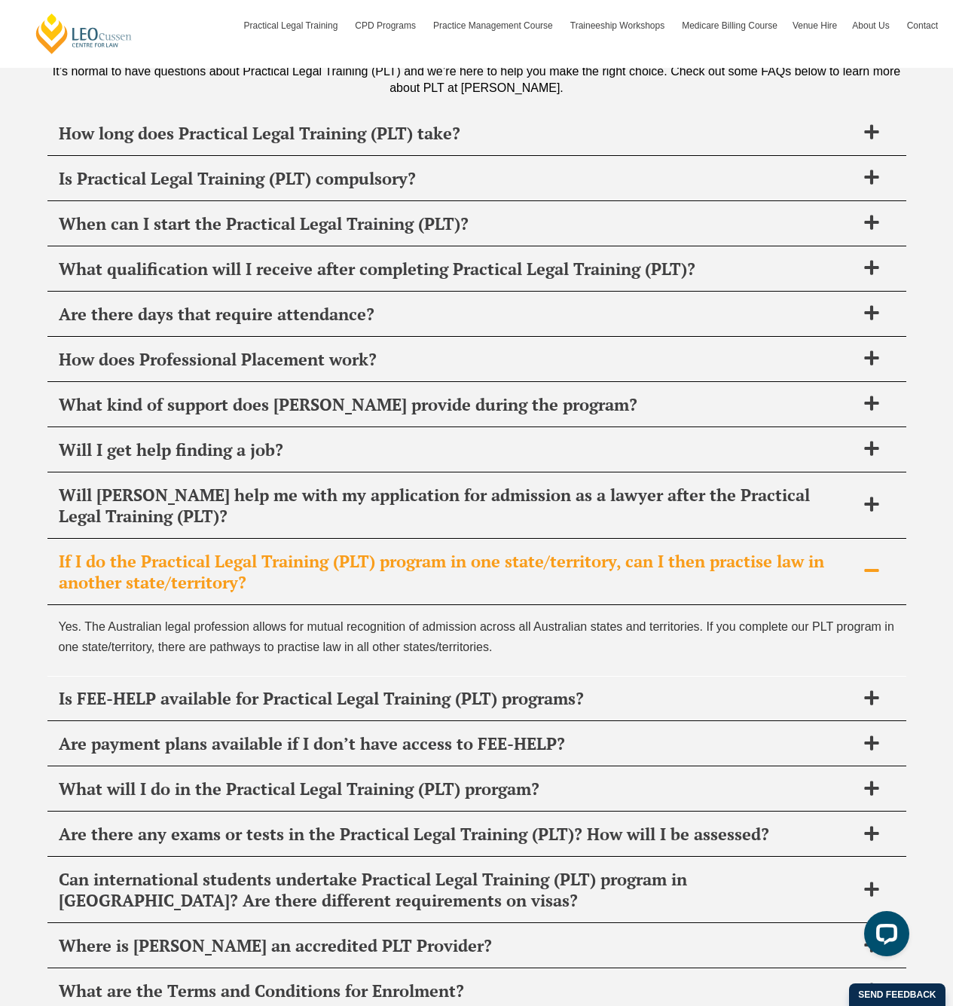
scroll to position [6137, 0]
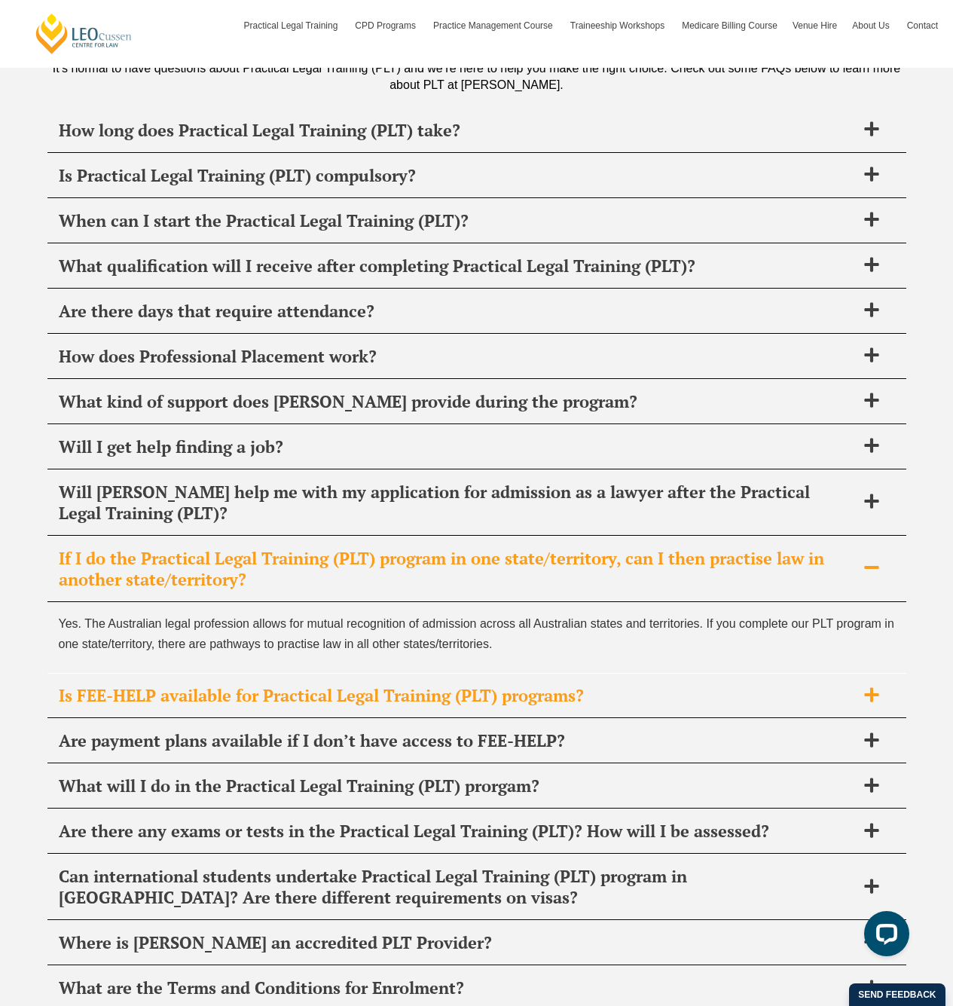
click at [524, 685] on span "Is FEE-HELP available for Practical Legal Training (PLT) programs?" at bounding box center [457, 695] width 797 height 21
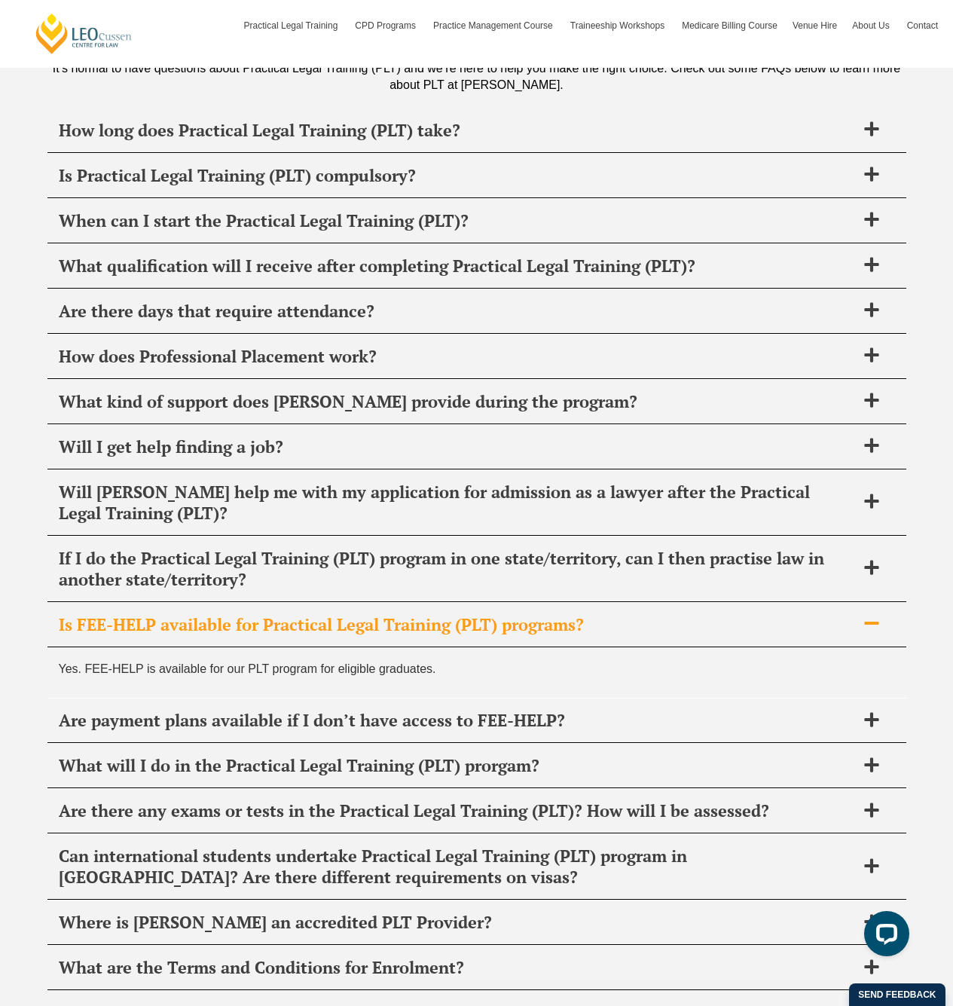
click at [539, 614] on span "Is FEE-HELP available for Practical Legal Training (PLT) programs?" at bounding box center [457, 624] width 797 height 21
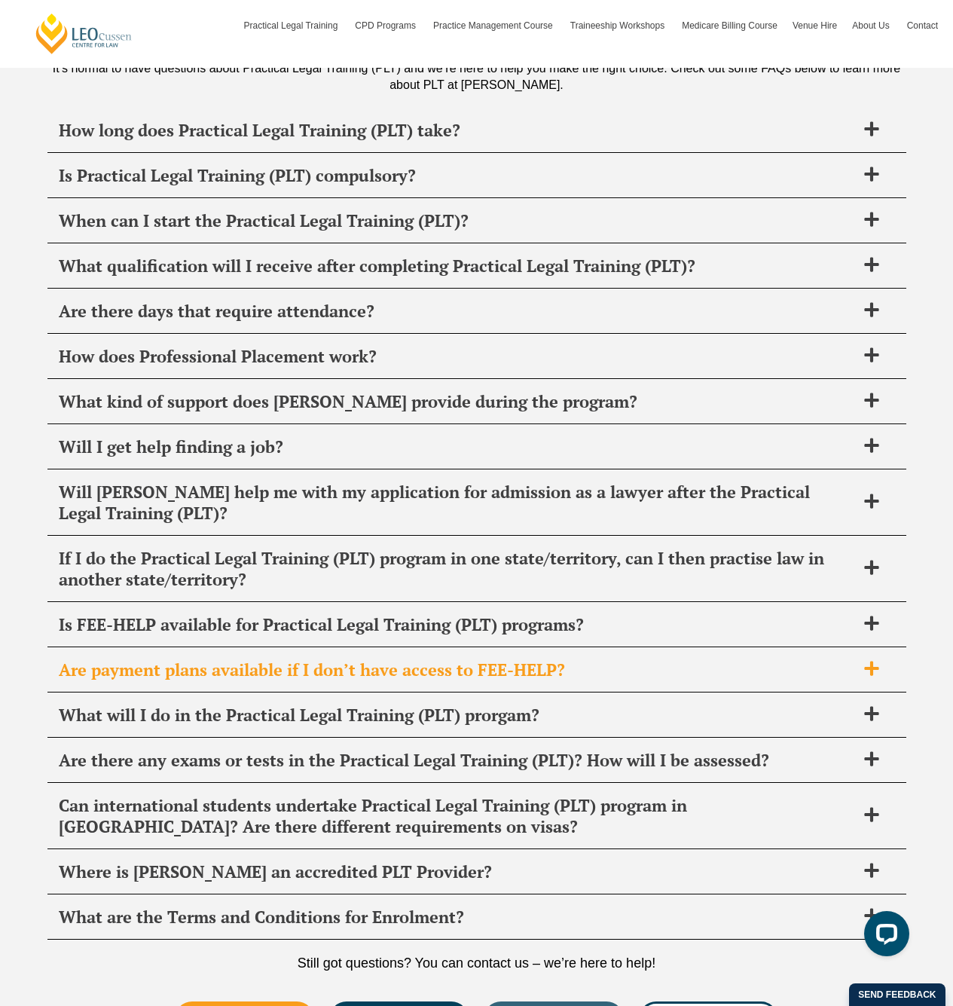
click at [537, 659] on span "Are payment plans available if I don’t have access to FEE-HELP?" at bounding box center [457, 669] width 797 height 21
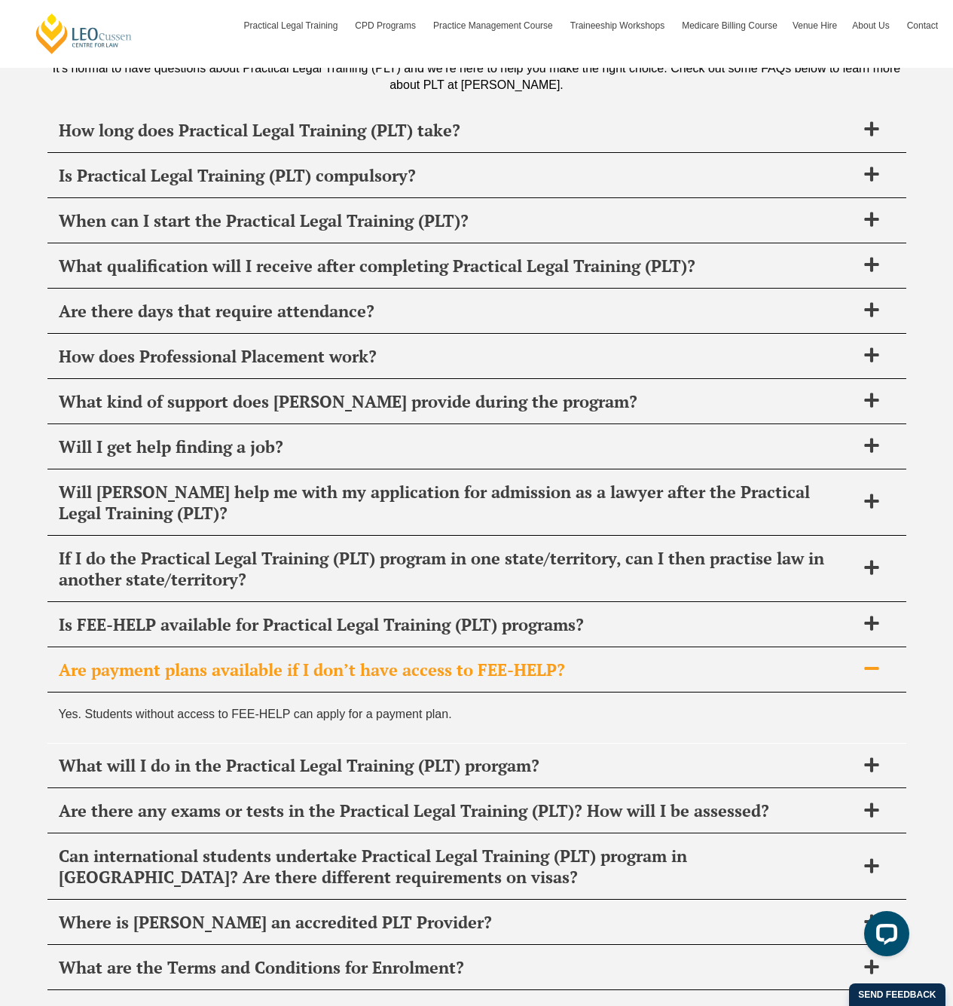
click at [540, 659] on span "Are payment plans available if I don’t have access to FEE-HELP?" at bounding box center [457, 669] width 797 height 21
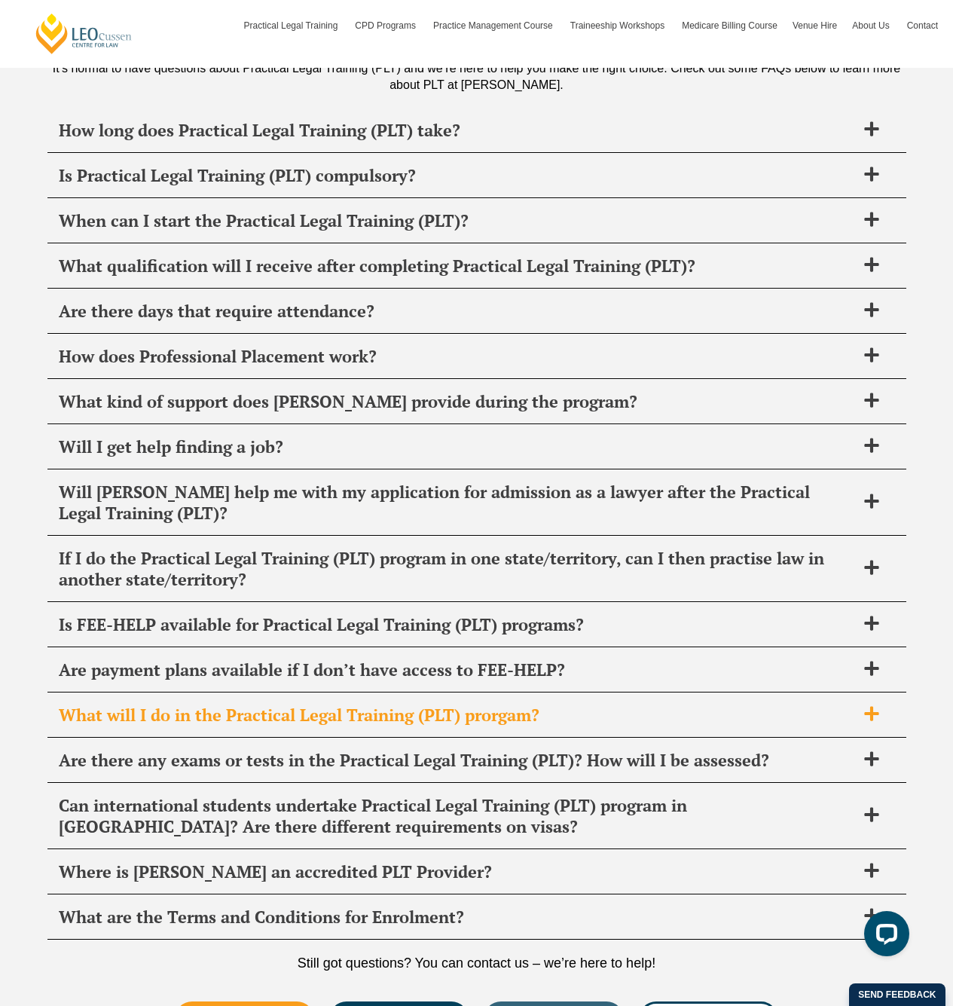
click at [503, 705] on span "What will I do in the Practical Legal Training (PLT) prorgam?" at bounding box center [457, 715] width 797 height 21
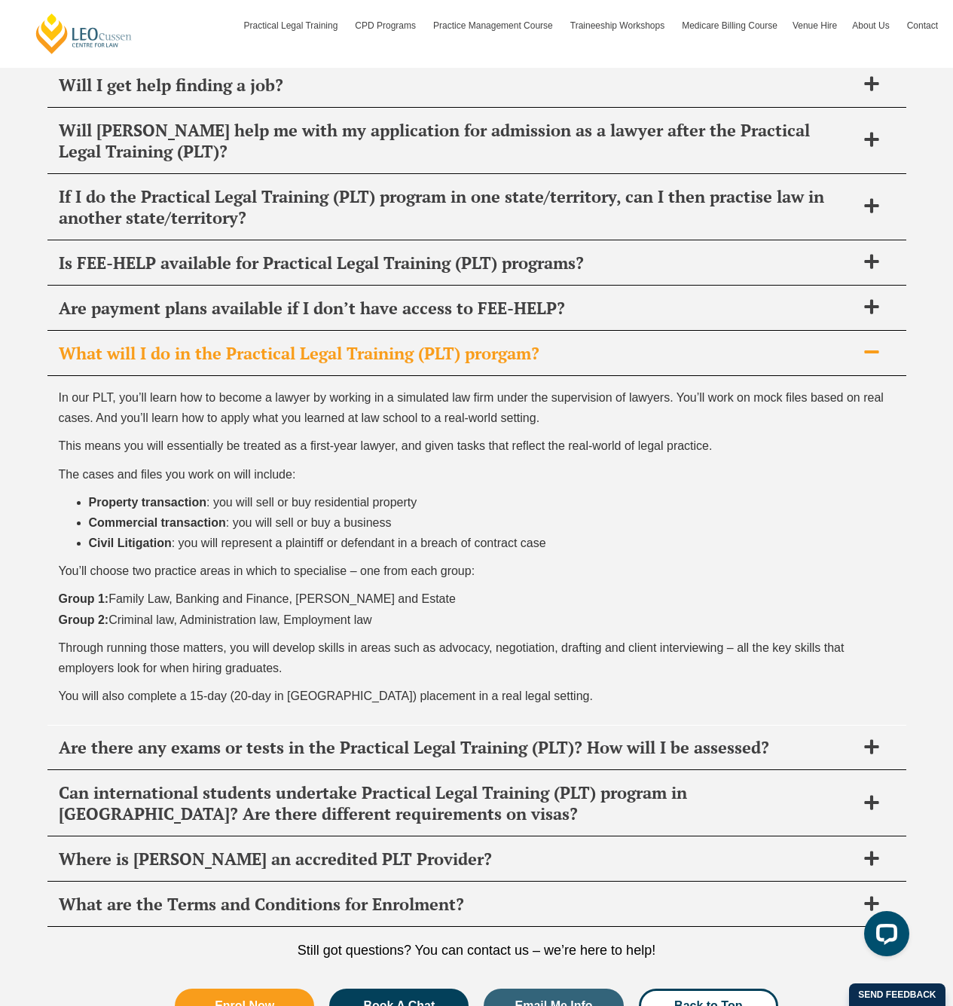
scroll to position [6642, 0]
